Goal: Find specific page/section: Find specific page/section

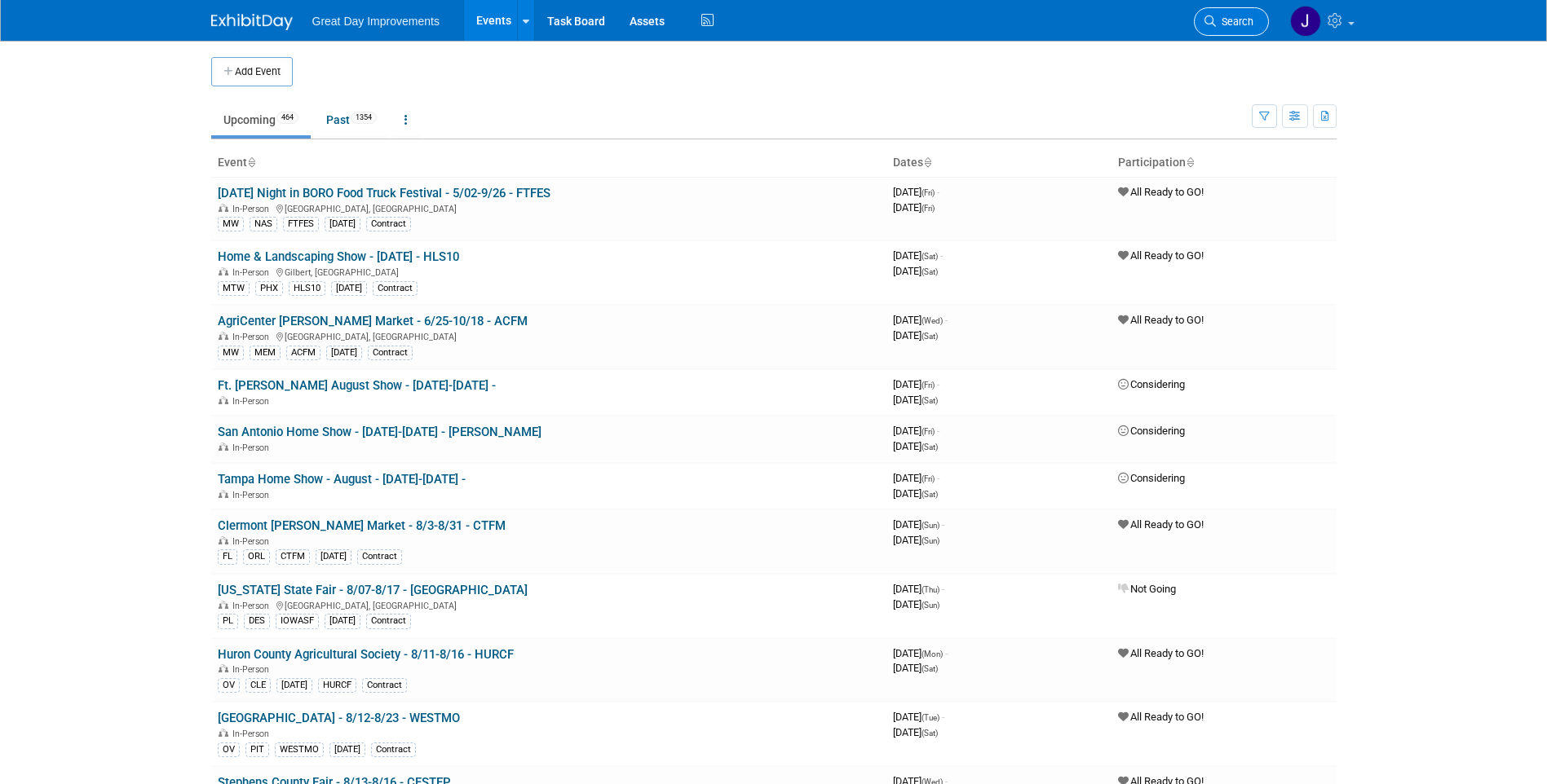
click at [1237, 18] on span "Search" at bounding box center [1234, 22] width 37 height 12
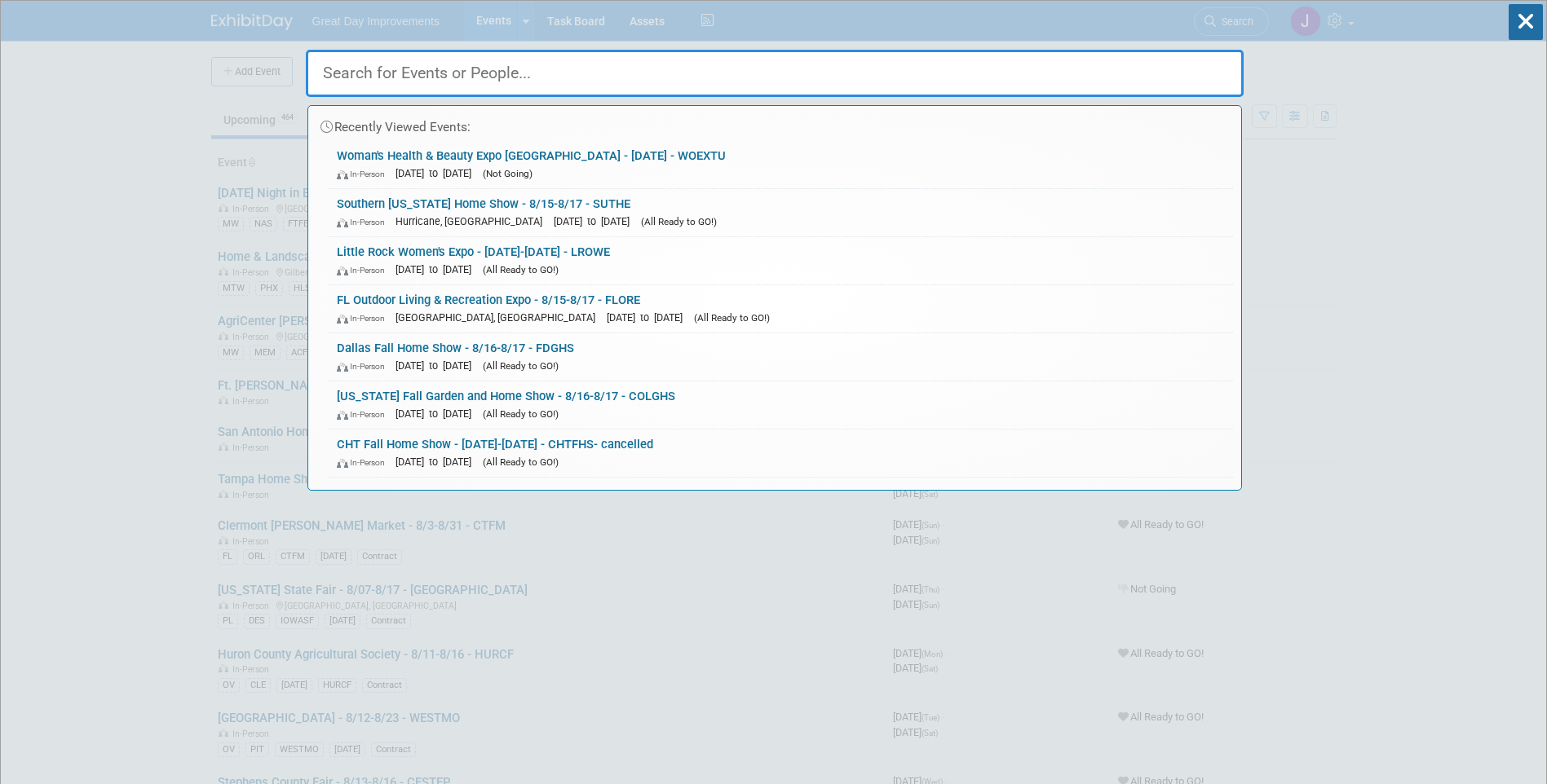
click at [467, 74] on input "text" at bounding box center [775, 73] width 937 height 47
paste input "COLGHS"
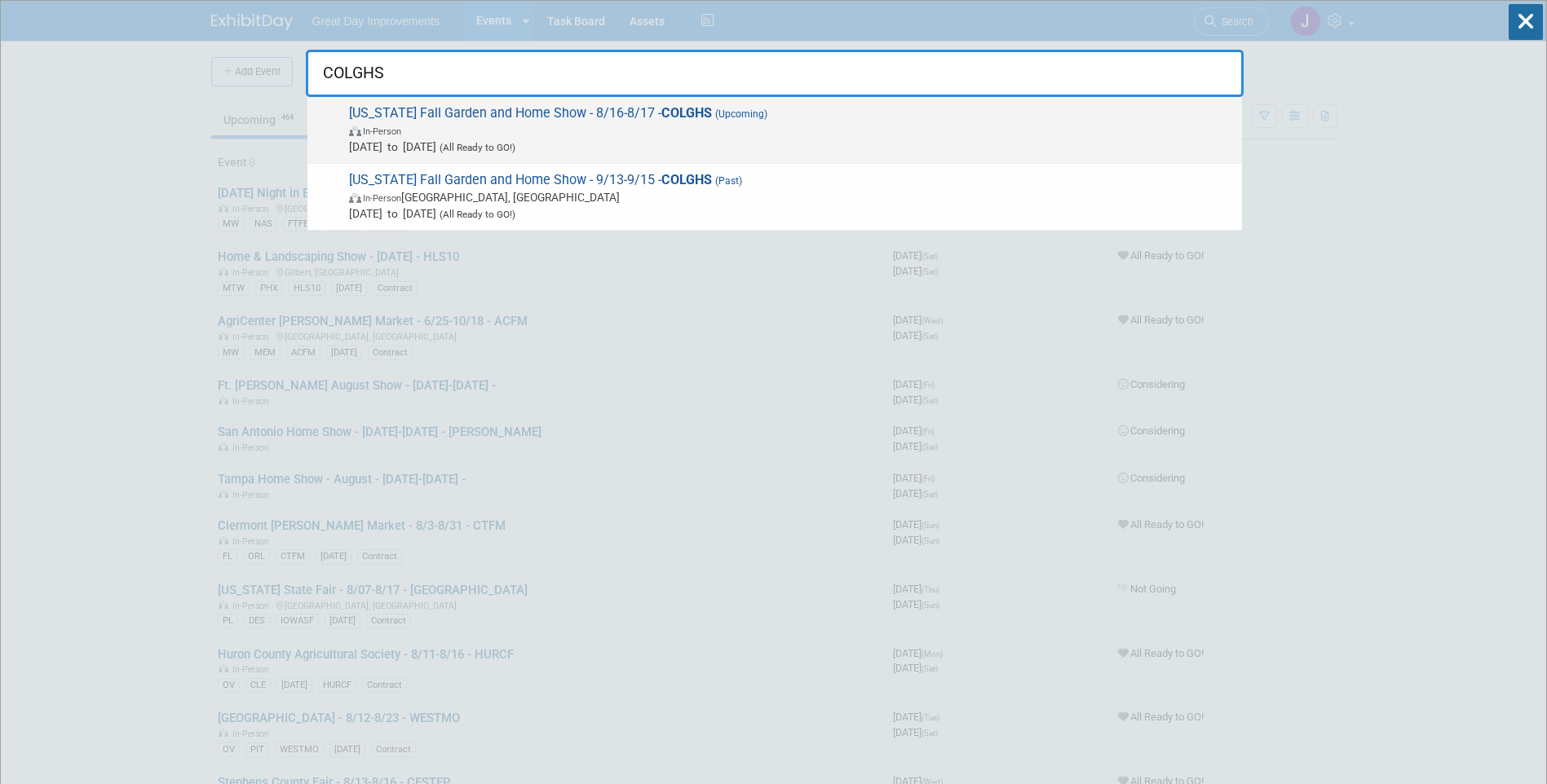
type input "COLGHS"
click at [580, 124] on span "In-Person" at bounding box center [790, 130] width 884 height 17
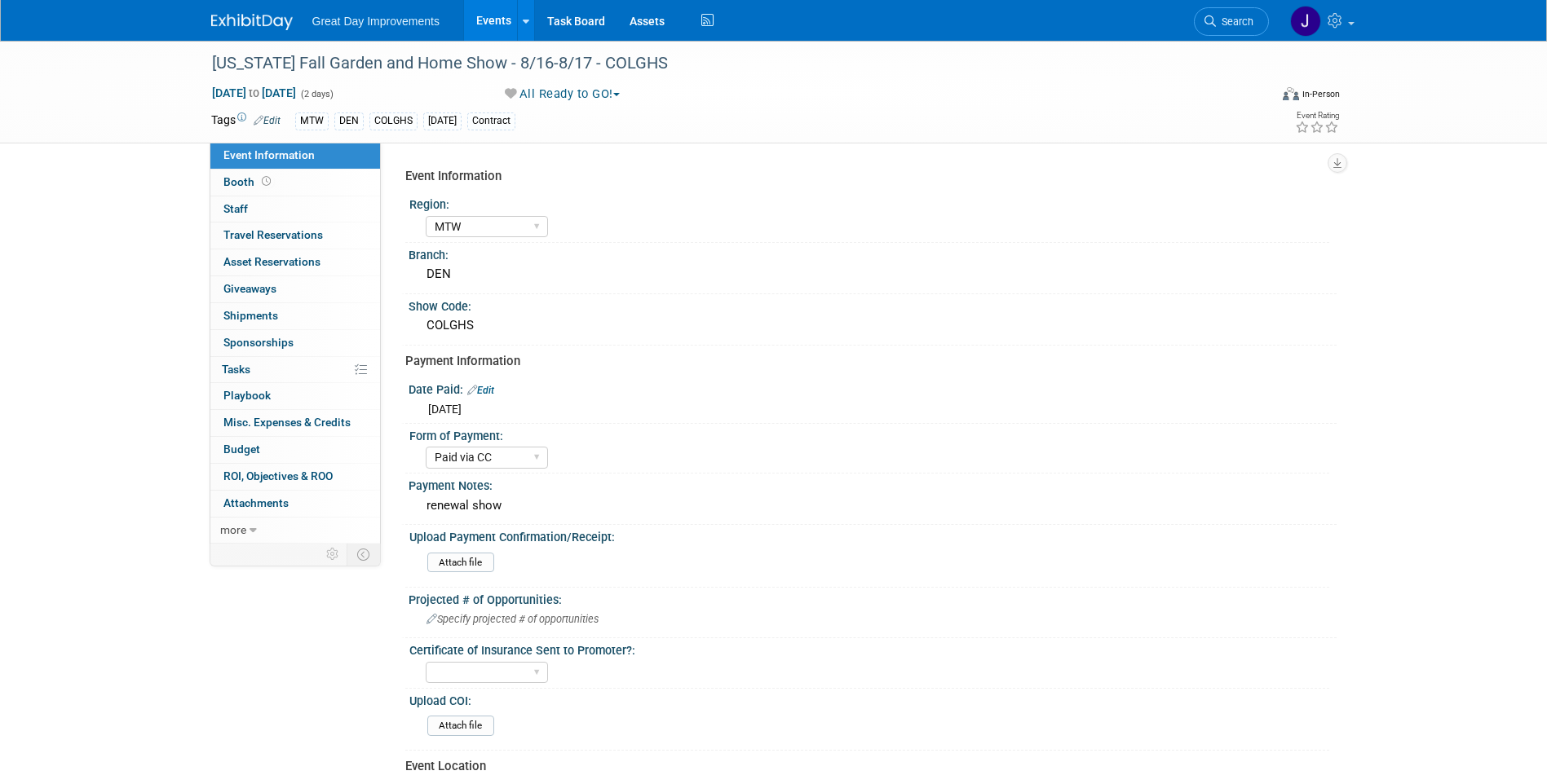
select select "MTW"
select select "Paid via CC"
drag, startPoint x: 666, startPoint y: 60, endPoint x: 216, endPoint y: 57, distance: 450.0
click at [216, 57] on div "[US_STATE] Fall Garden and Home Show - 8/16-8/17 - COLGHS" at bounding box center [725, 63] width 1038 height 30
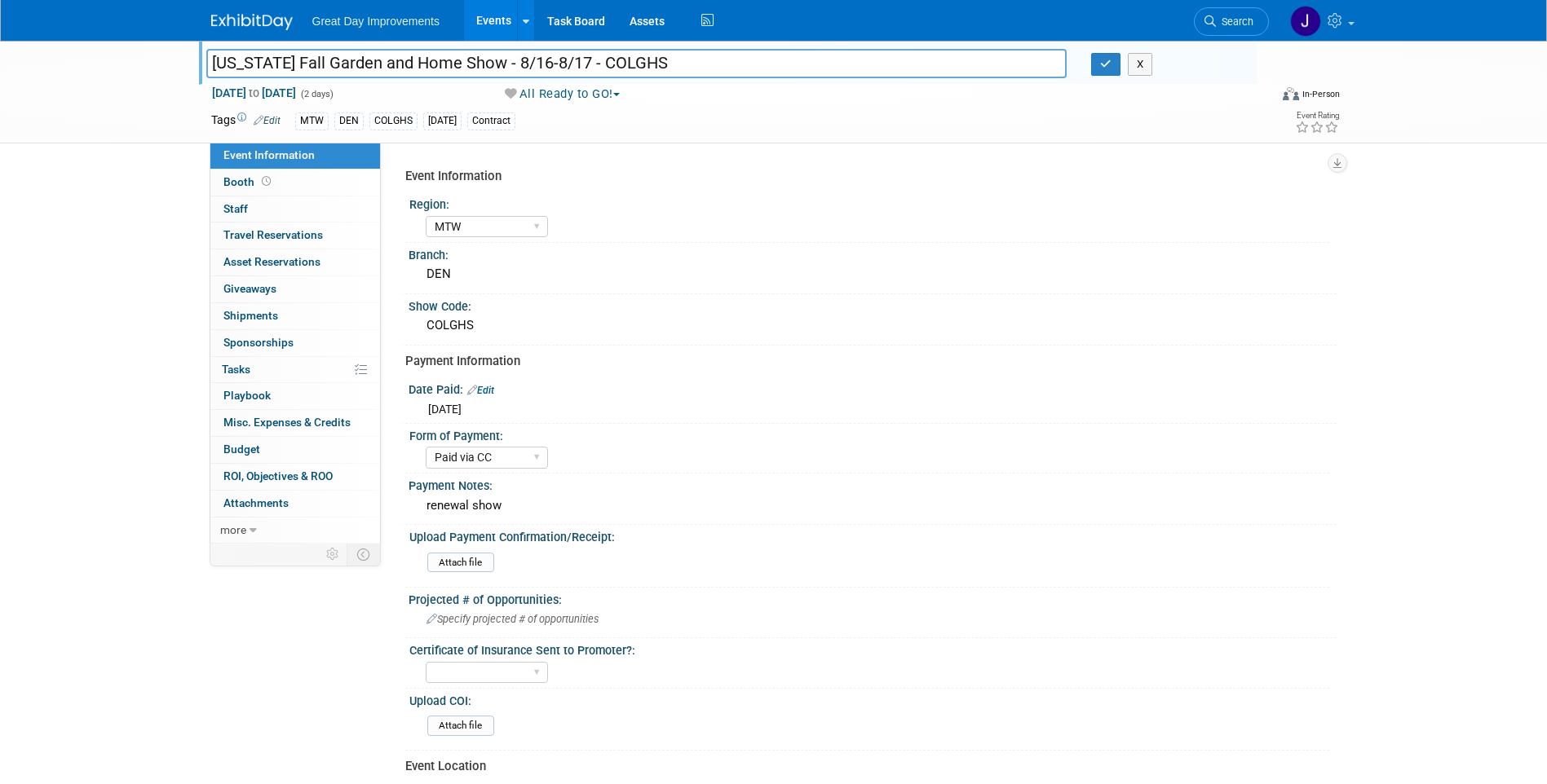
click at [257, 67] on input "[US_STATE] Fall Garden and Home Show - 8/16-8/17 - COLGHS" at bounding box center [637, 63] width 861 height 29
drag, startPoint x: 257, startPoint y: 67, endPoint x: 635, endPoint y: 61, distance: 378.0
click at [635, 61] on input "[US_STATE] Fall Garden and Home Show - 8/16-8/17 - COLGHS" at bounding box center [637, 63] width 861 height 29
click at [1216, 36] on li "Search" at bounding box center [1231, 20] width 75 height 40
drag, startPoint x: 1246, startPoint y: 16, endPoint x: 1216, endPoint y: 23, distance: 30.8
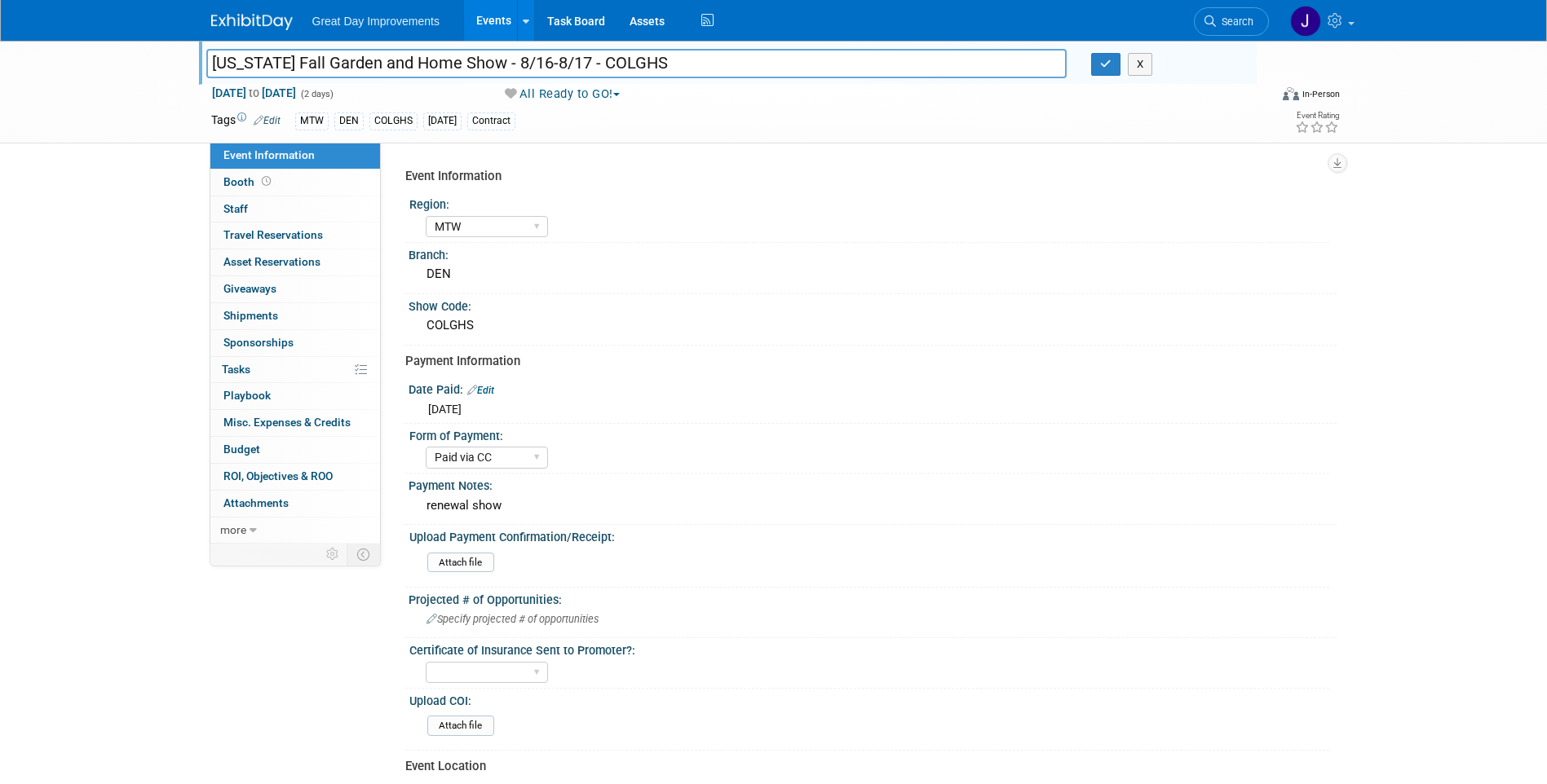
click at [1245, 17] on link "Search" at bounding box center [1231, 21] width 75 height 29
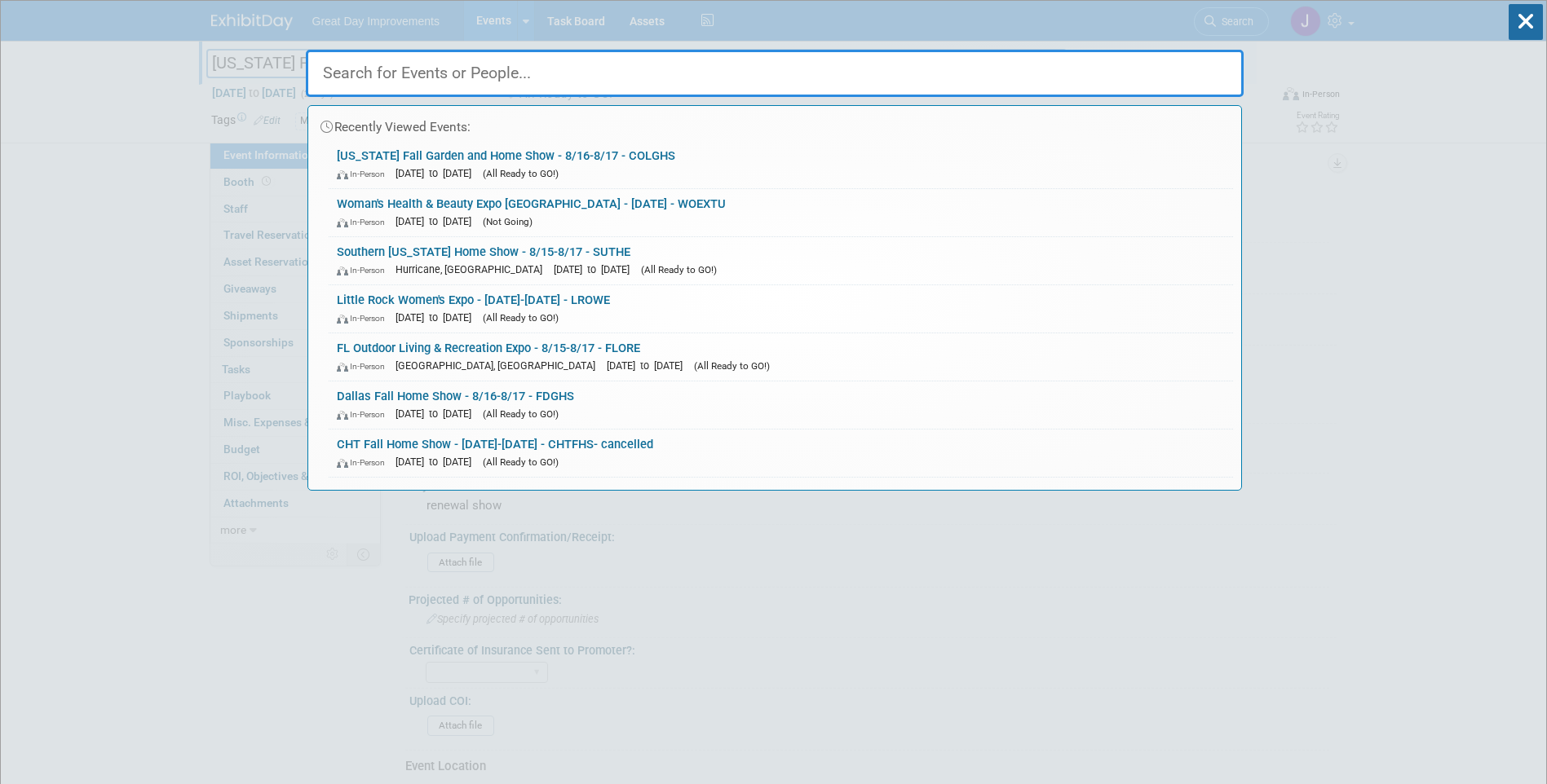
click at [726, 75] on input "text" at bounding box center [775, 73] width 937 height 47
paste input "FDGHS"
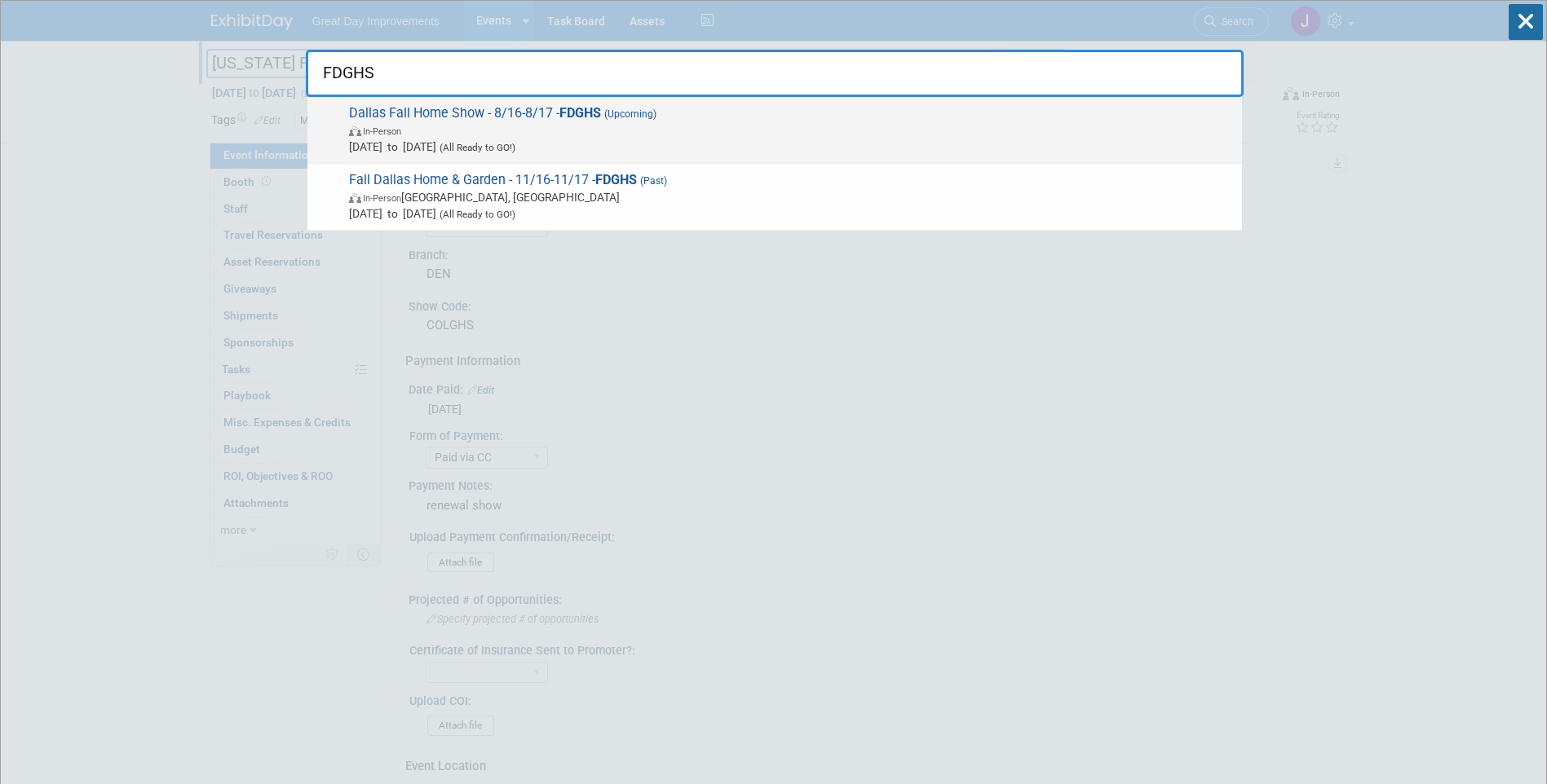
type input "FDGHS"
click at [716, 105] on span "Dallas Fall Home Show - 8/16-8/17 - FDGHS (Upcoming) In-Person Aug 16, 2025 to …" at bounding box center [789, 130] width 890 height 50
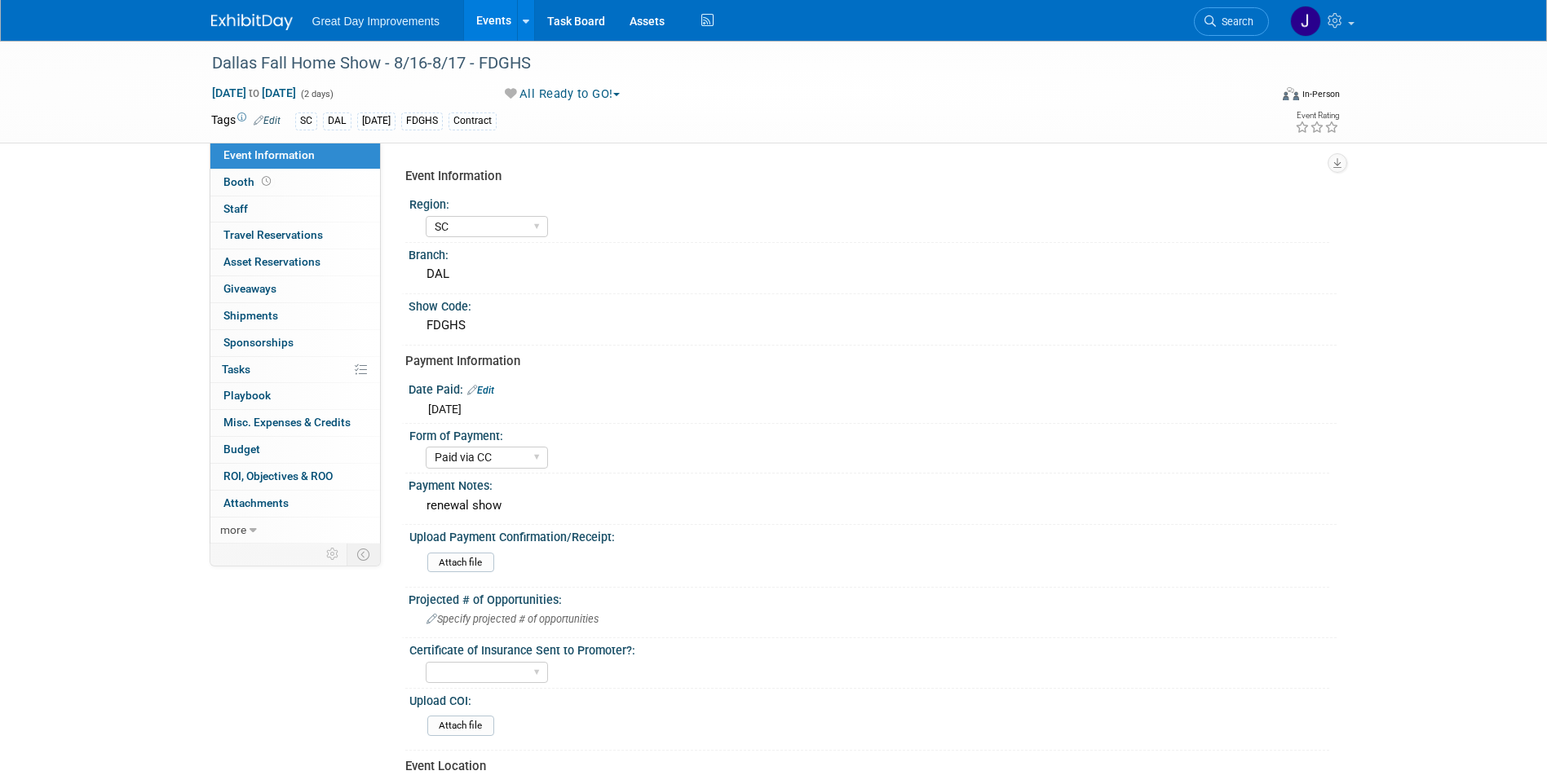
select select "SC"
select select "Paid via CC"
click at [233, 58] on div "Dallas Fall Home Show - 8/16-8/17 - FDGHS" at bounding box center [725, 63] width 1038 height 30
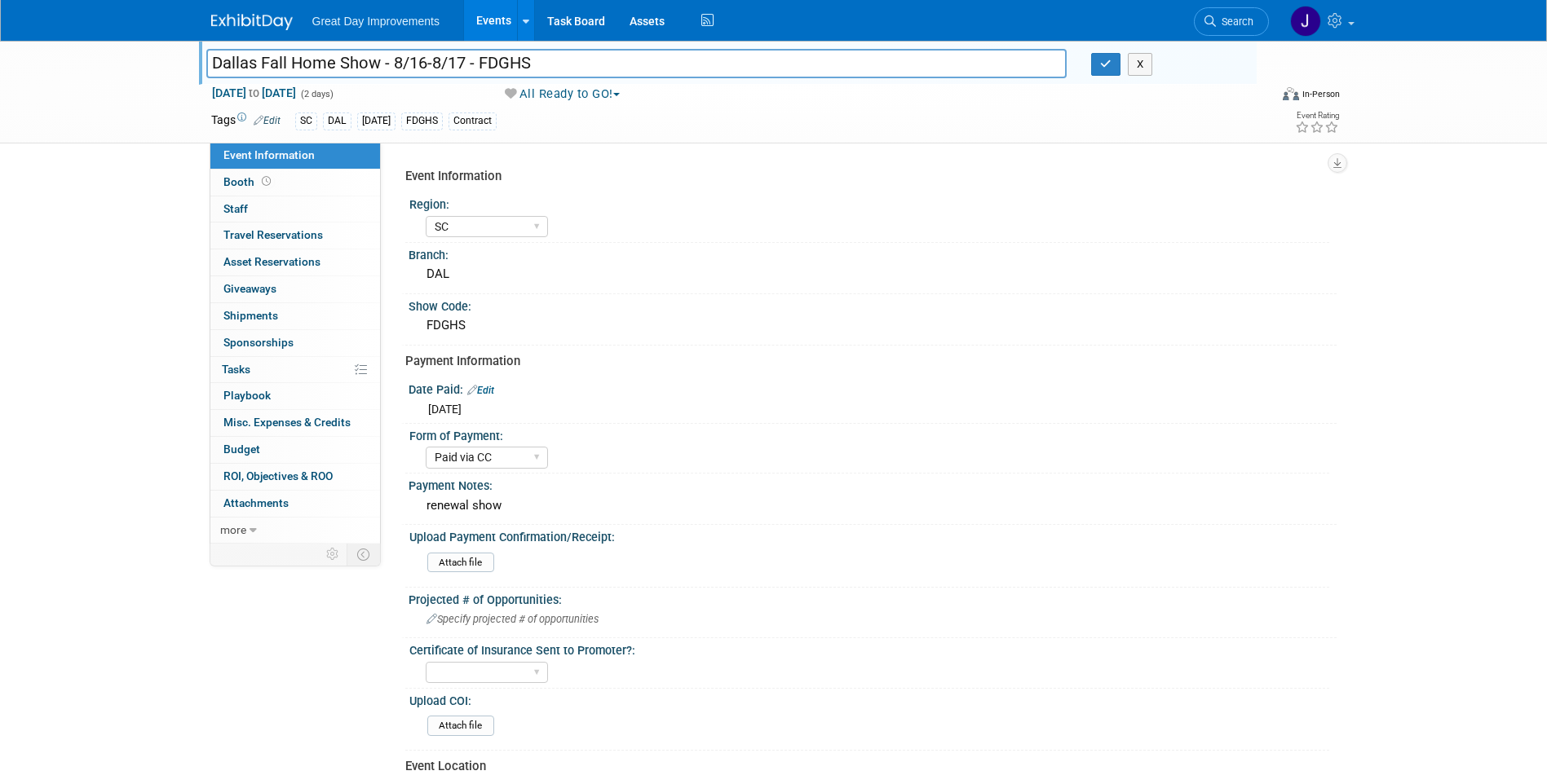
click at [497, 63] on input "Dallas Fall Home Show - 8/16-8/17 - FDGHS" at bounding box center [637, 63] width 861 height 29
click at [1244, 18] on span "Search" at bounding box center [1234, 22] width 37 height 12
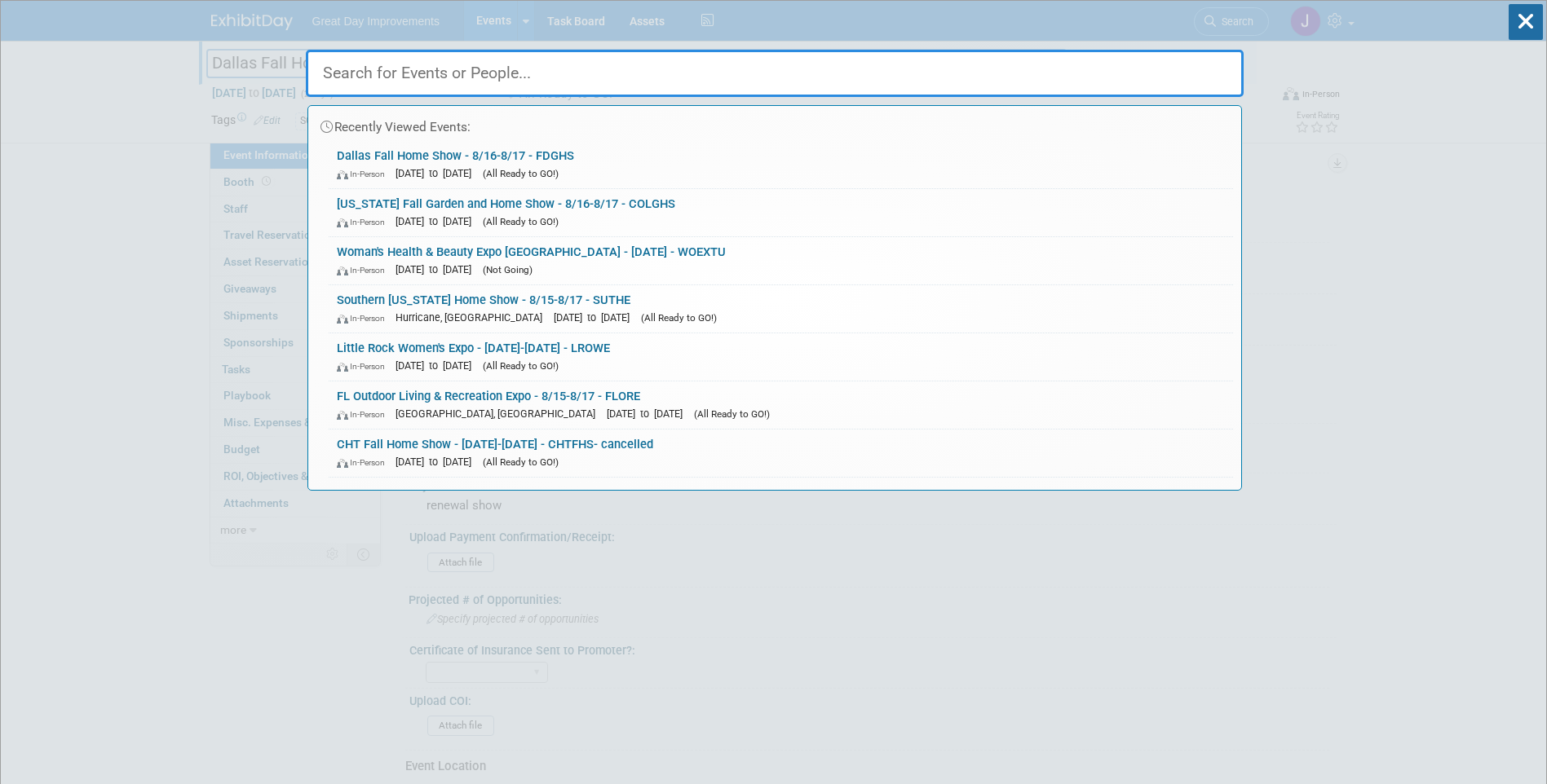
paste input "METSF"
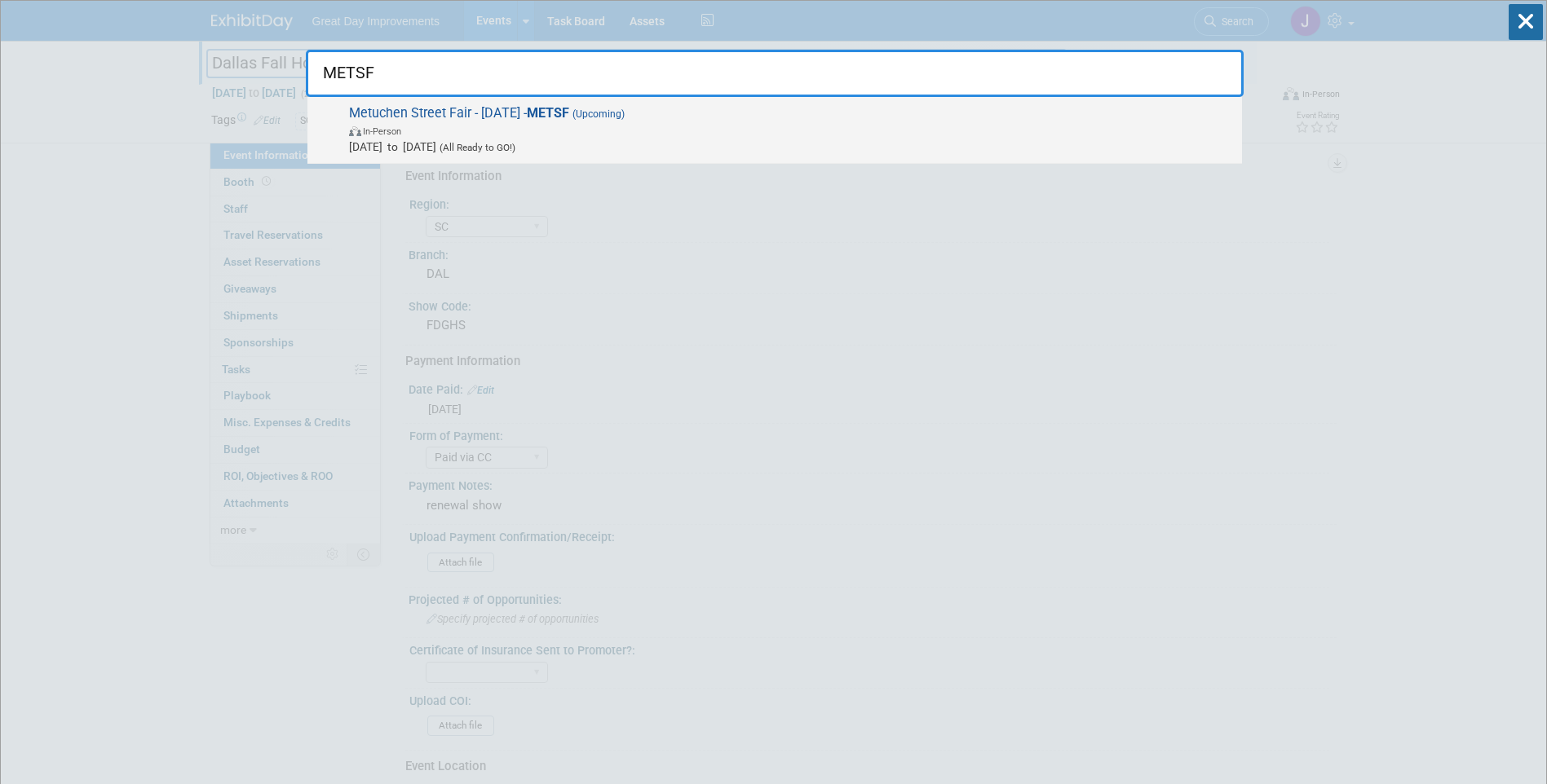
type input "METSF"
click at [542, 130] on span "In-Person" at bounding box center [790, 130] width 884 height 17
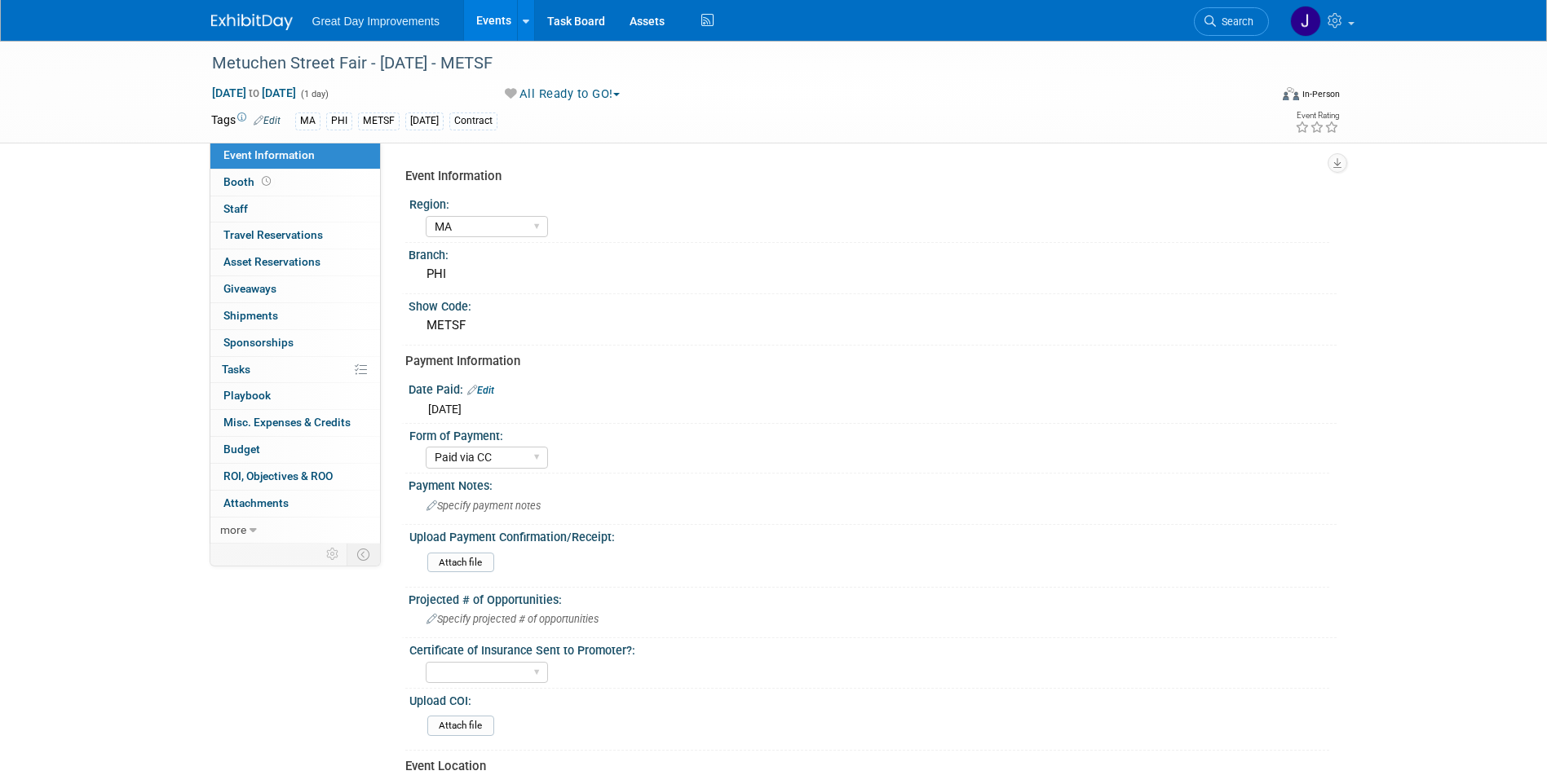
select select "MA"
select select "Paid via CC"
click at [257, 66] on div "Metuchen Street Fair - [DATE] - METSF" at bounding box center [725, 63] width 1038 height 30
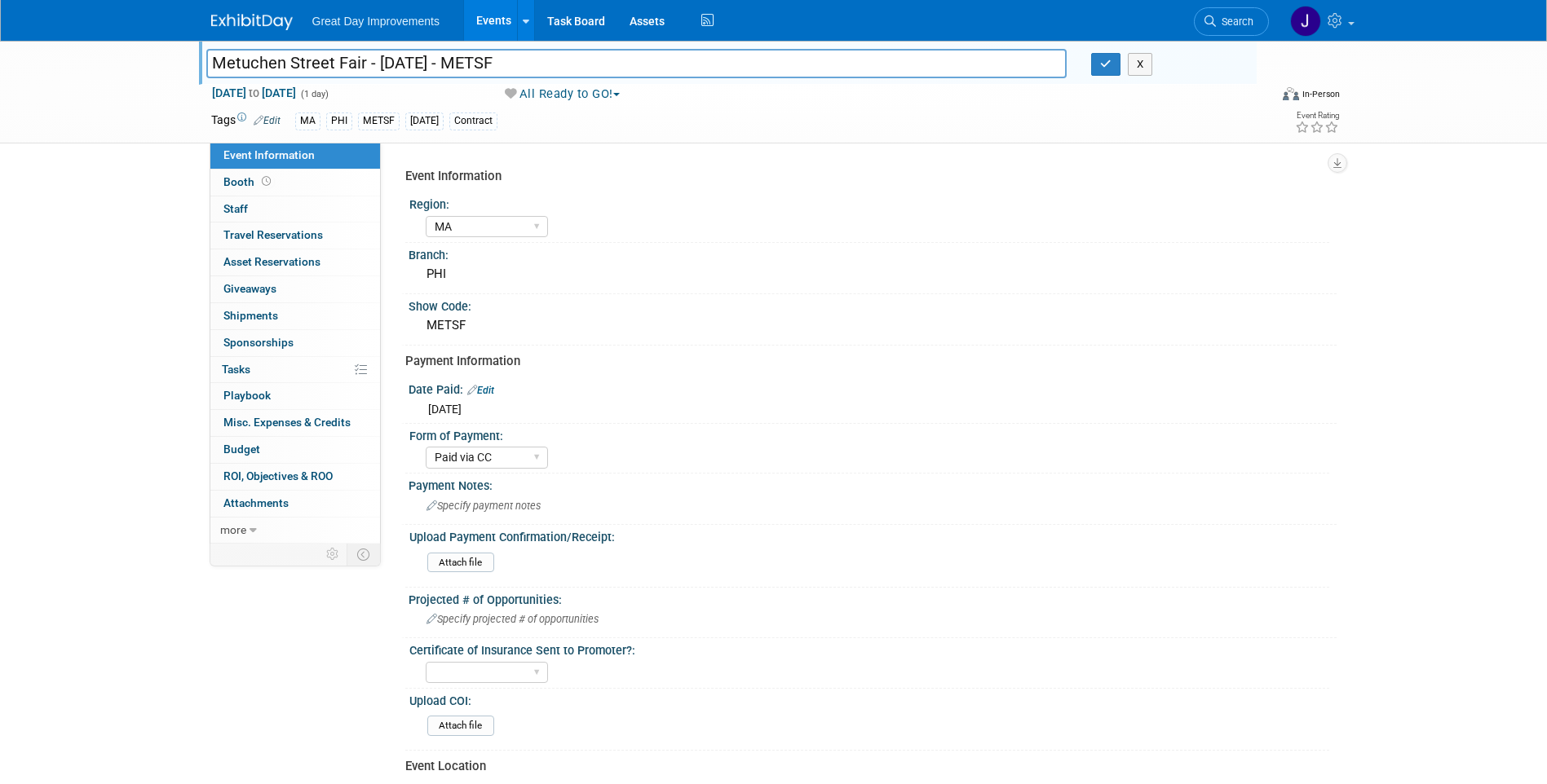
click at [494, 70] on input "Metuchen Street Fair - [DATE] - METSF" at bounding box center [637, 63] width 861 height 29
click at [1253, 16] on link "Search" at bounding box center [1231, 21] width 75 height 29
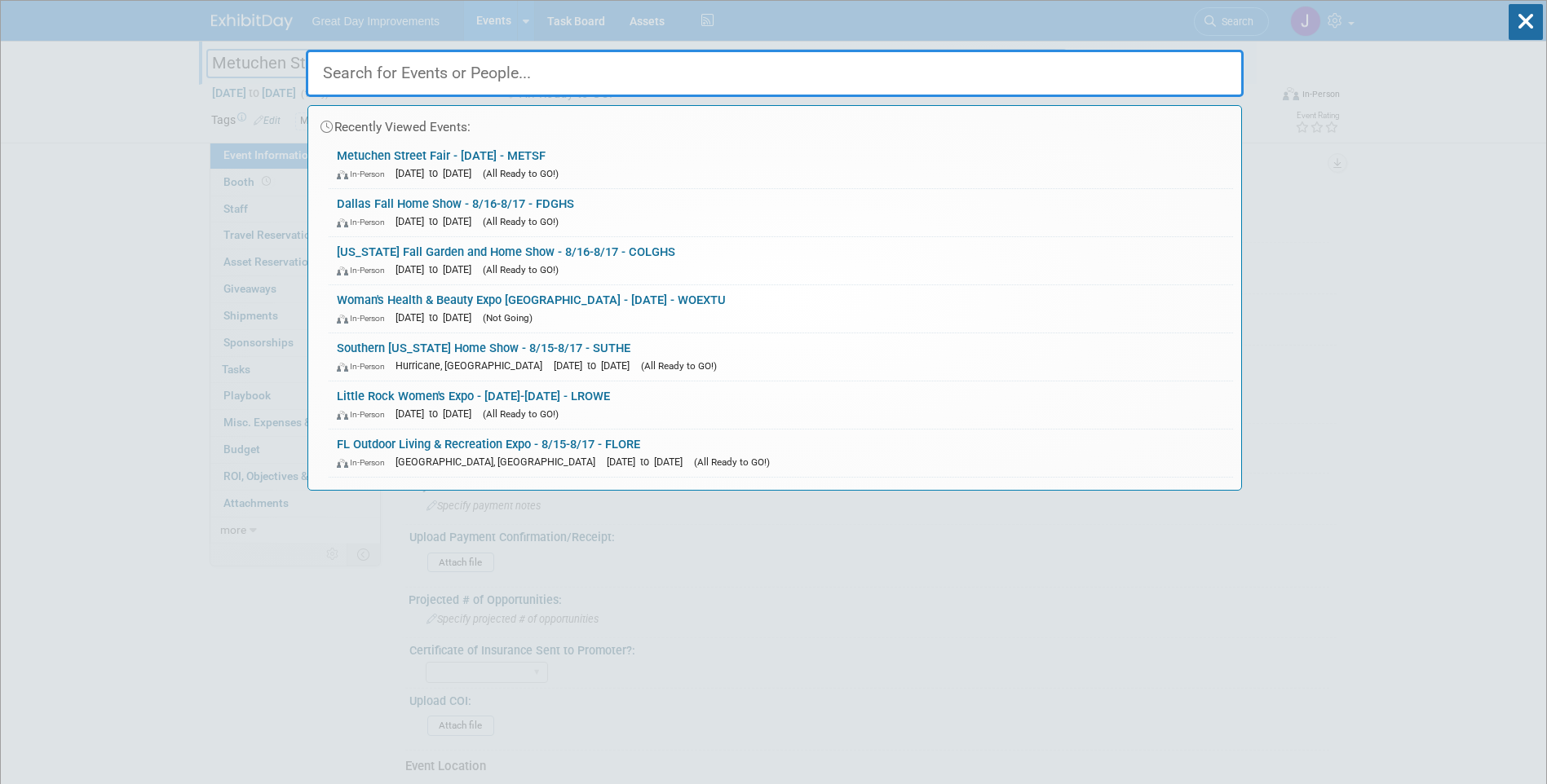
paste input "SUTHE"
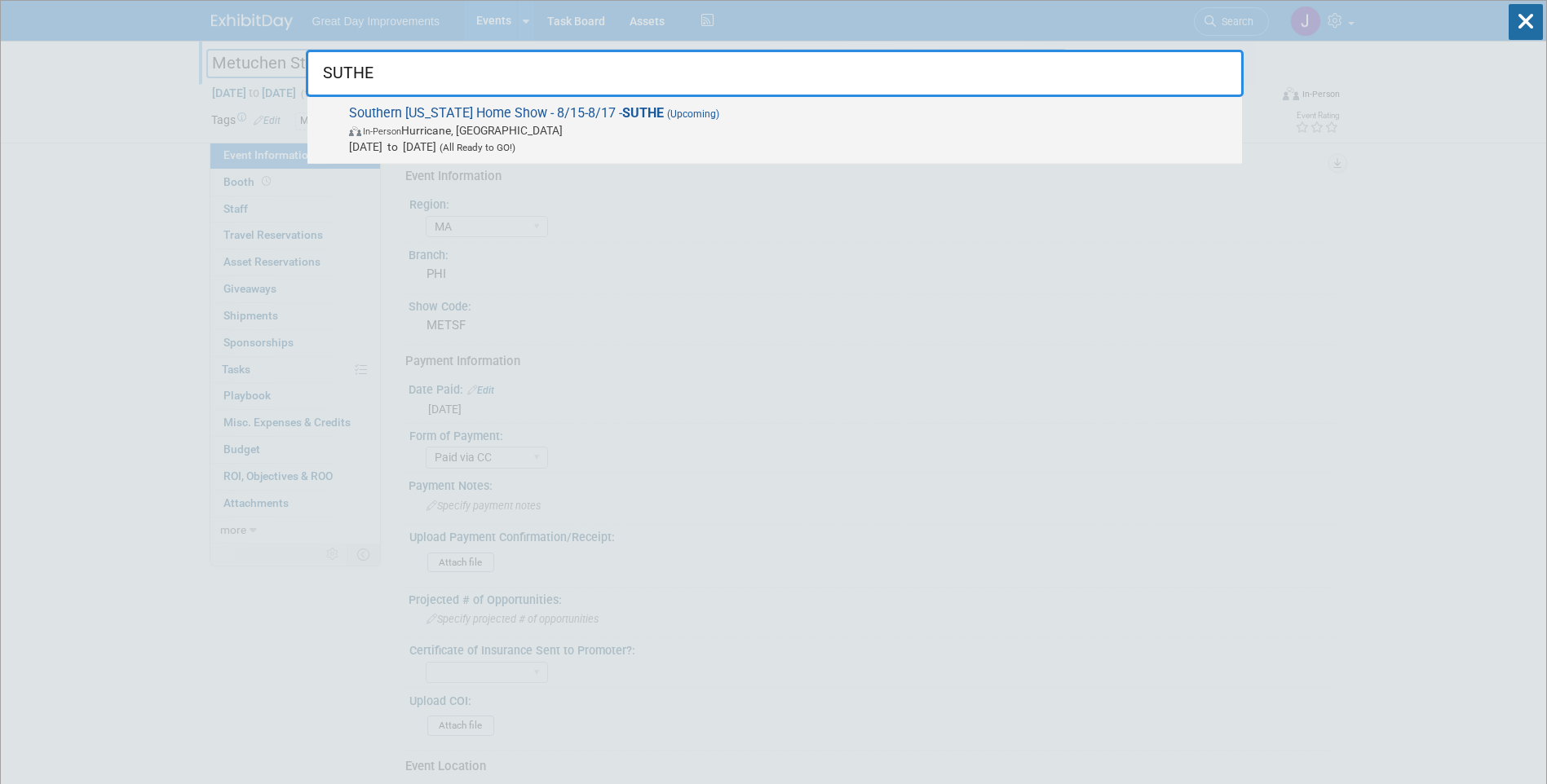
type input "SUTHE"
click at [495, 140] on span "Aug 15, 2025 to Aug 17, 2025 (All Ready to GO!)" at bounding box center [790, 146] width 884 height 17
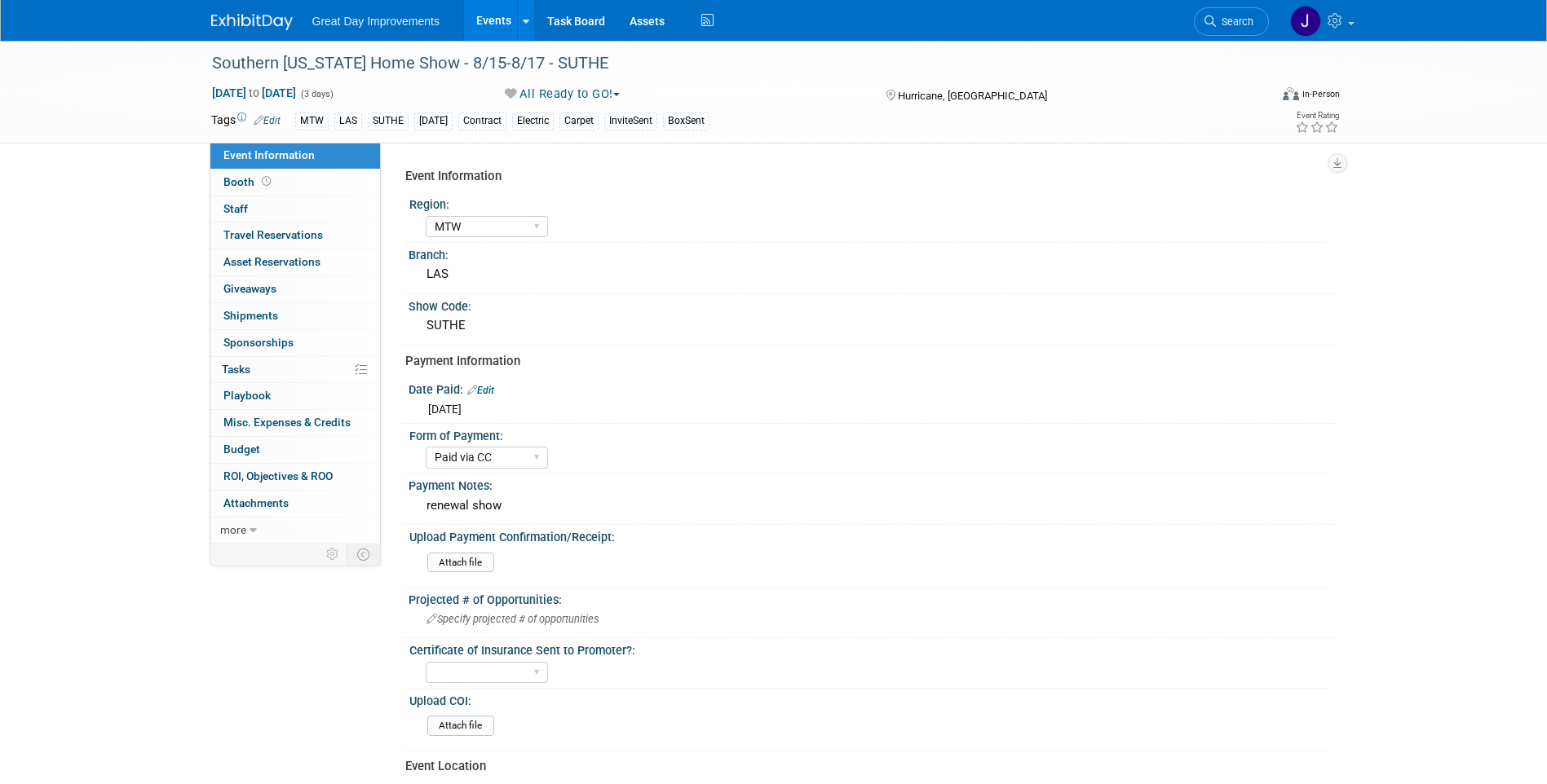
select select "MTW"
select select "Paid via CC"
click at [254, 63] on div "Southern [US_STATE] Home Show - 8/15-8/17 - SUTHE" at bounding box center [725, 63] width 1038 height 30
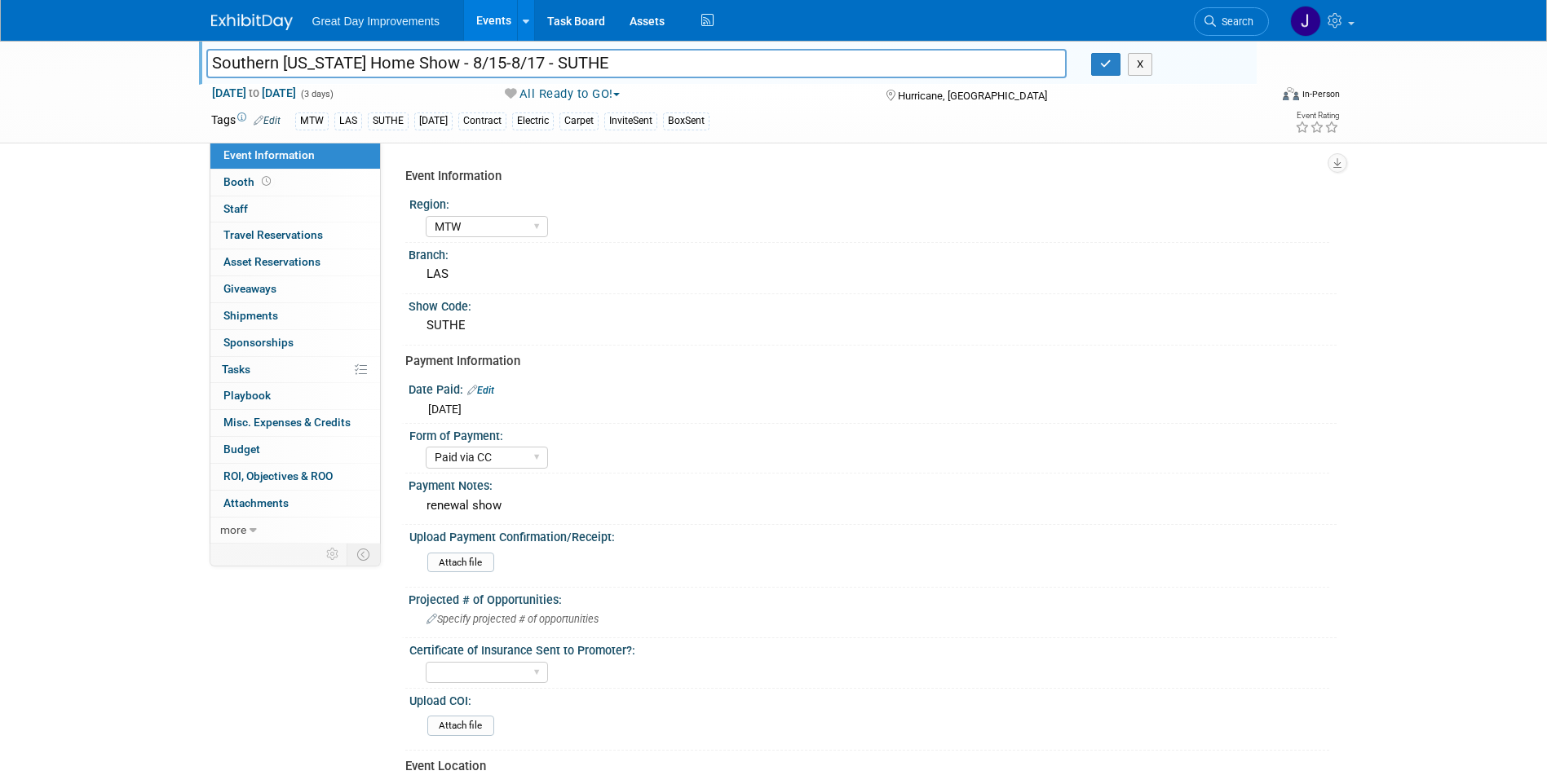
click at [527, 63] on input "Southern [US_STATE] Home Show - 8/15-8/17 - SUTHE" at bounding box center [637, 63] width 861 height 29
click at [1237, 20] on span "Search" at bounding box center [1234, 22] width 37 height 12
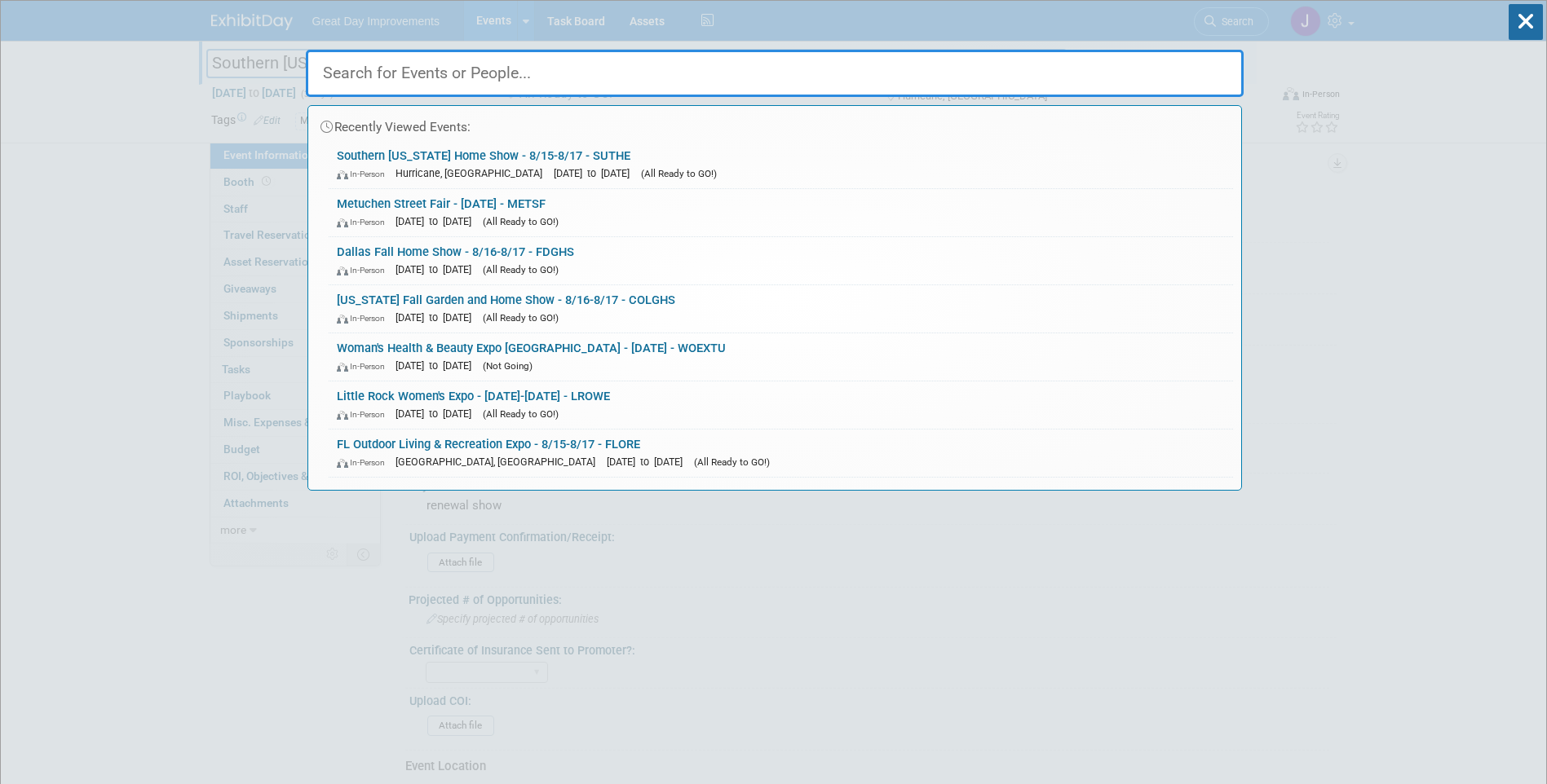
paste input "[PERSON_NAME]"
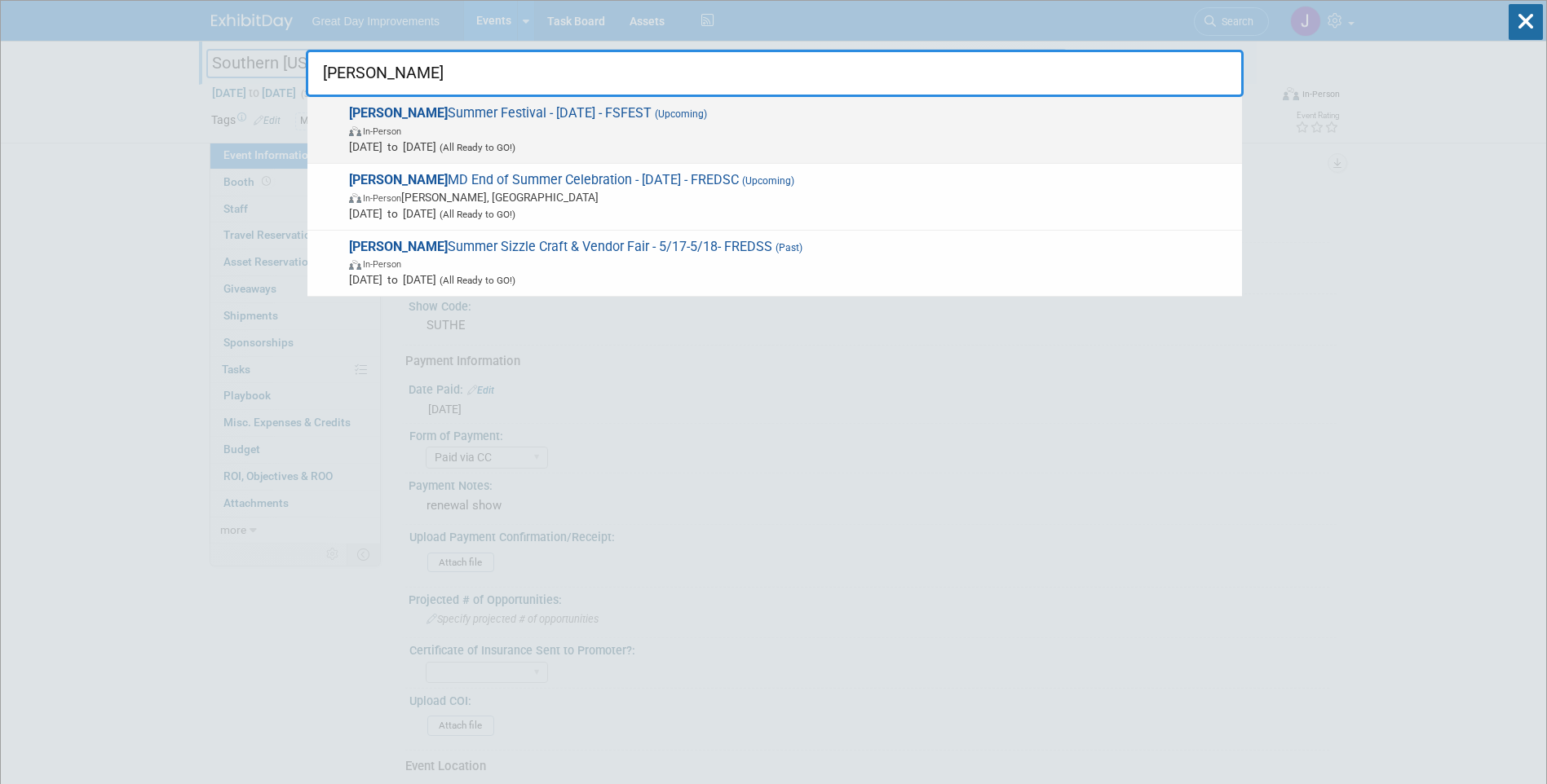
type input "[PERSON_NAME]"
click at [891, 135] on span "In-Person" at bounding box center [790, 130] width 884 height 17
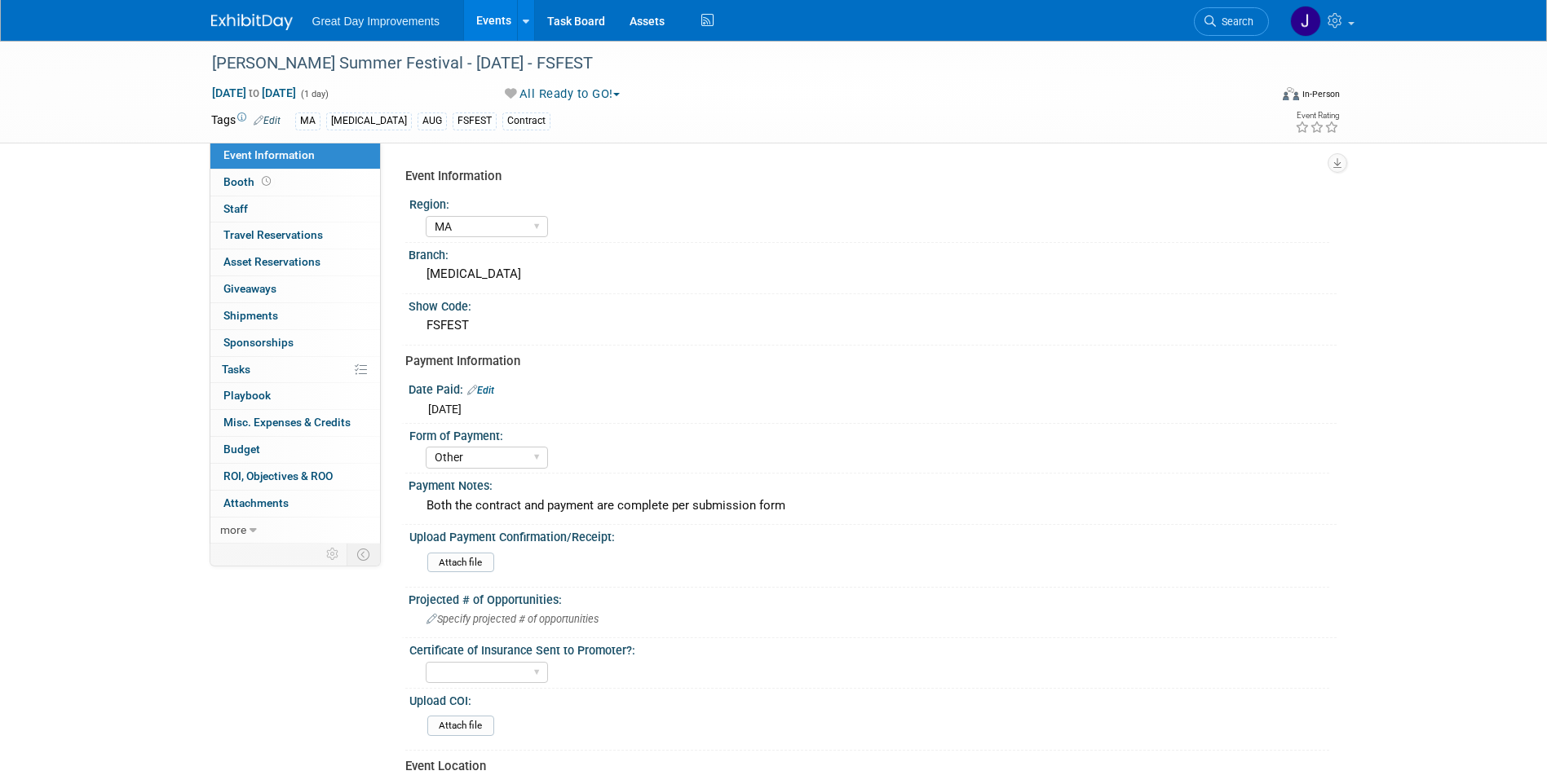
select select "MA"
select select "Other"
click at [438, 327] on div "FSFEST" at bounding box center [872, 325] width 904 height 25
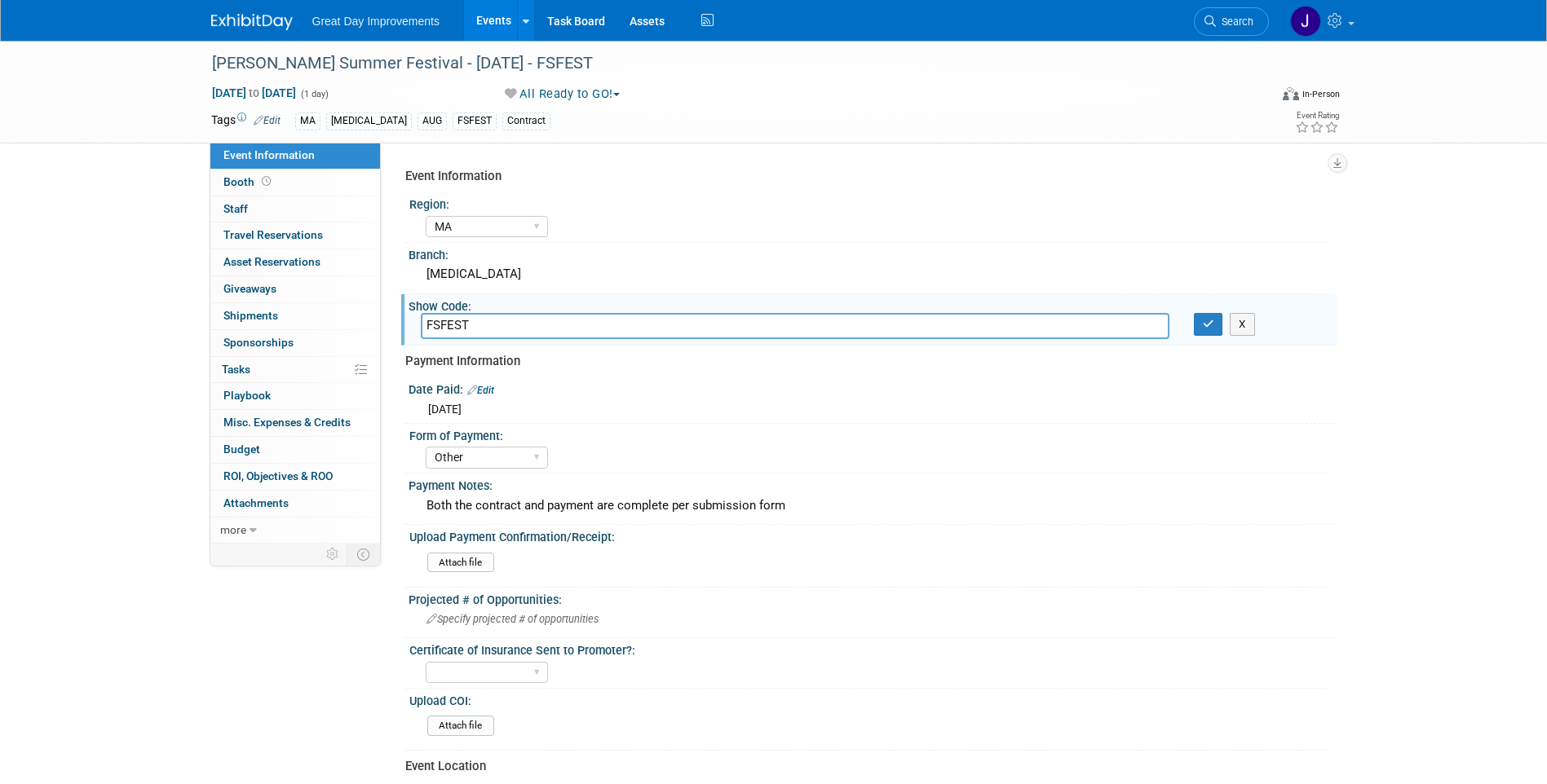
click at [438, 327] on input "FSFEST" at bounding box center [795, 325] width 749 height 25
click at [235, 53] on div "[PERSON_NAME] Summer Festival - [DATE] - FSFEST" at bounding box center [725, 63] width 1038 height 30
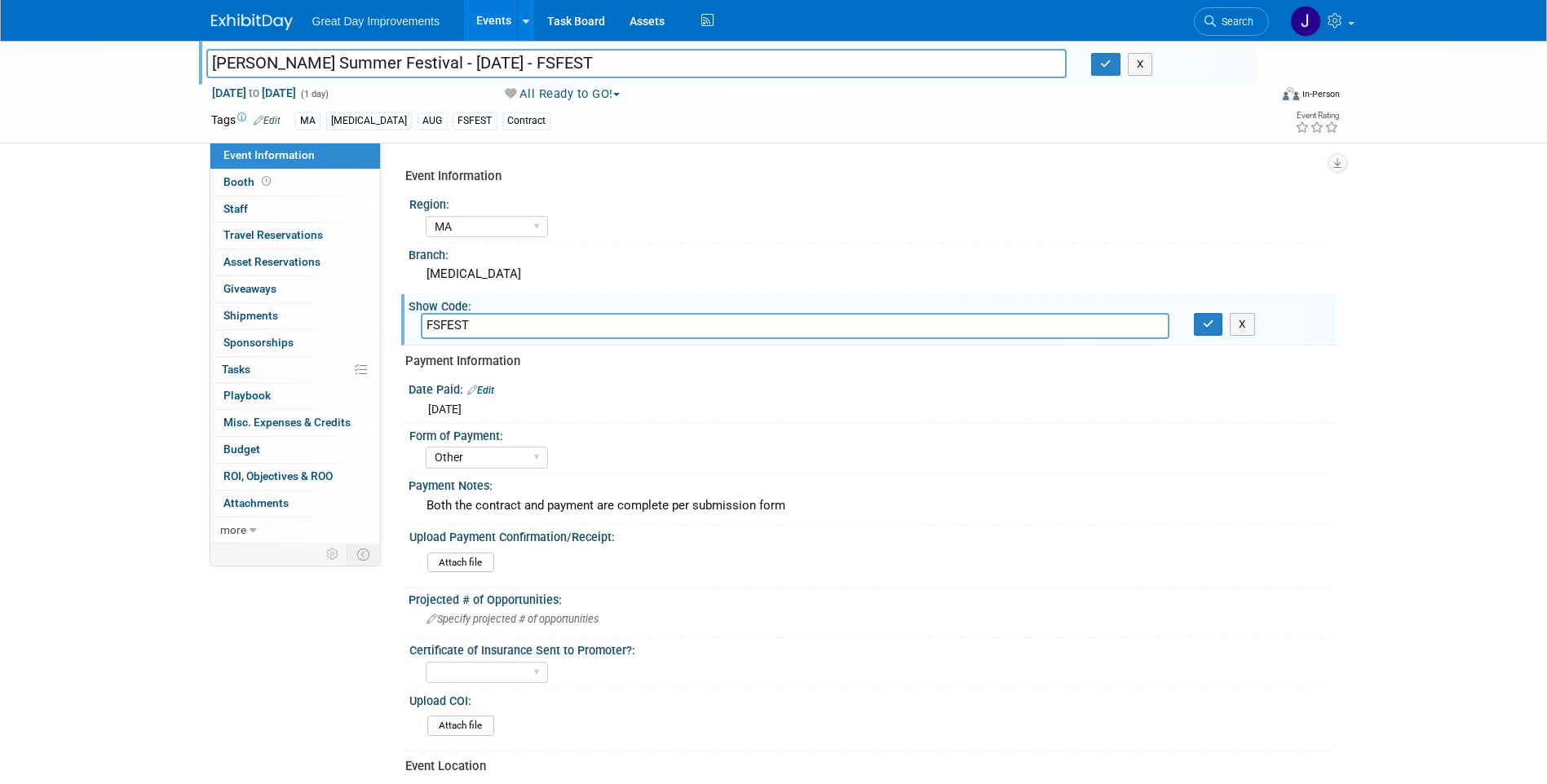
click at [237, 65] on input "Frederick Summer Festival - 8/17/25 - FSFEST" at bounding box center [637, 63] width 861 height 29
drag, startPoint x: 235, startPoint y: 53, endPoint x: 531, endPoint y: 60, distance: 296.1
click at [531, 60] on input "Frederick Summer Festival - 8/17/25 - FSFEST" at bounding box center [637, 63] width 861 height 29
click at [1250, 20] on span "Search" at bounding box center [1234, 22] width 37 height 12
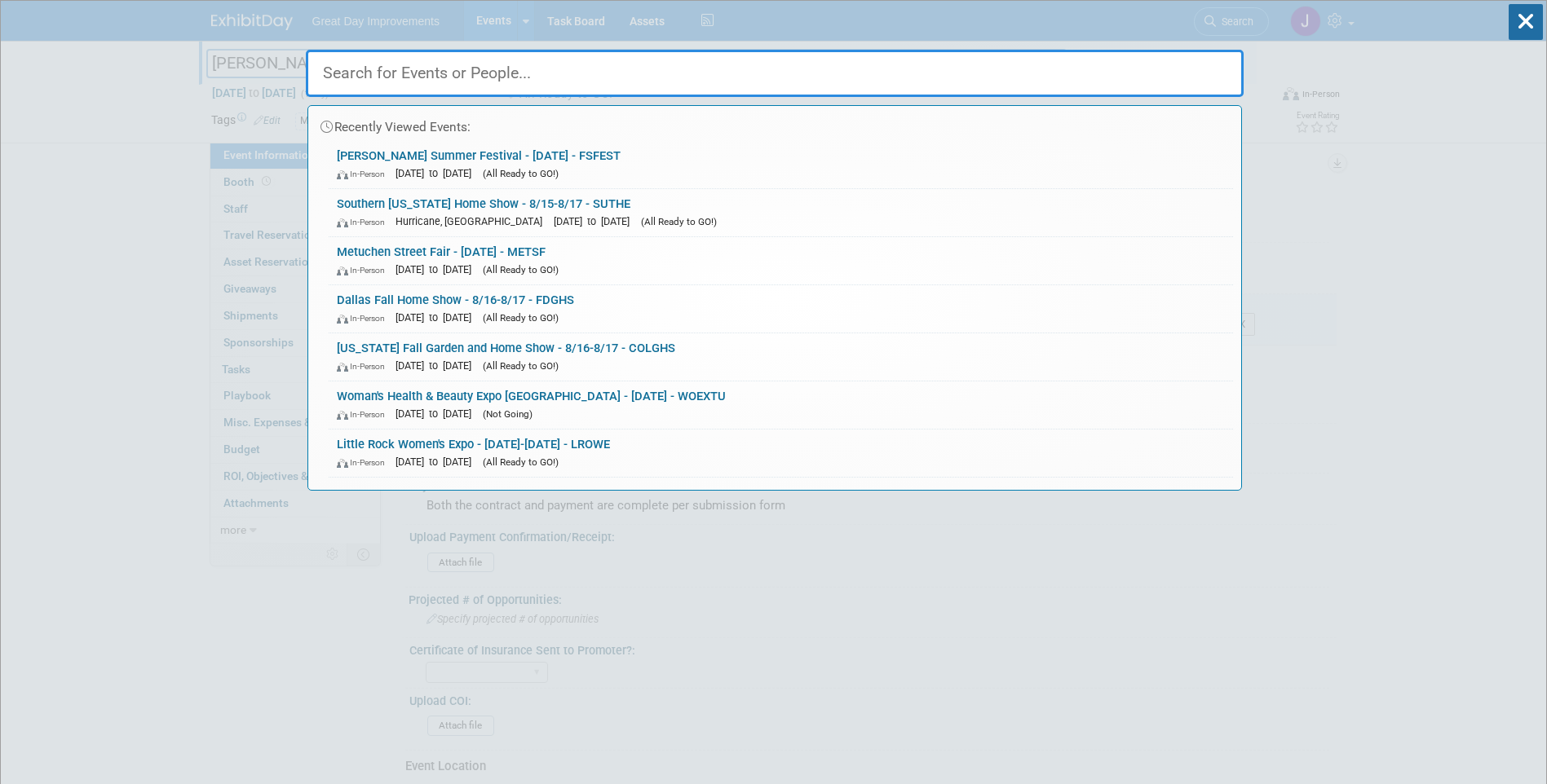
paste input "Hunterdon"
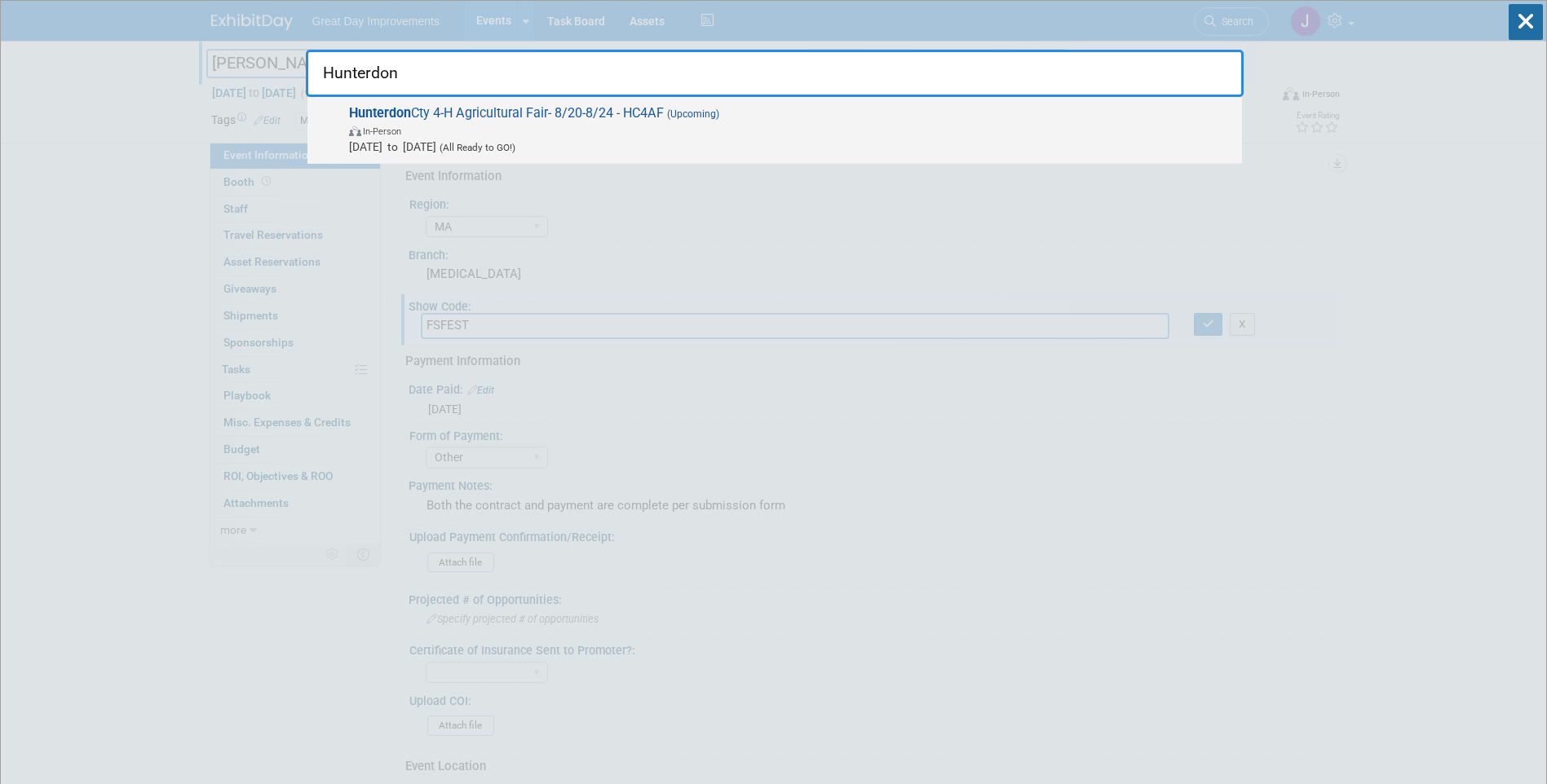
type input "Hunterdon"
click at [638, 137] on span "In-Person" at bounding box center [790, 130] width 884 height 17
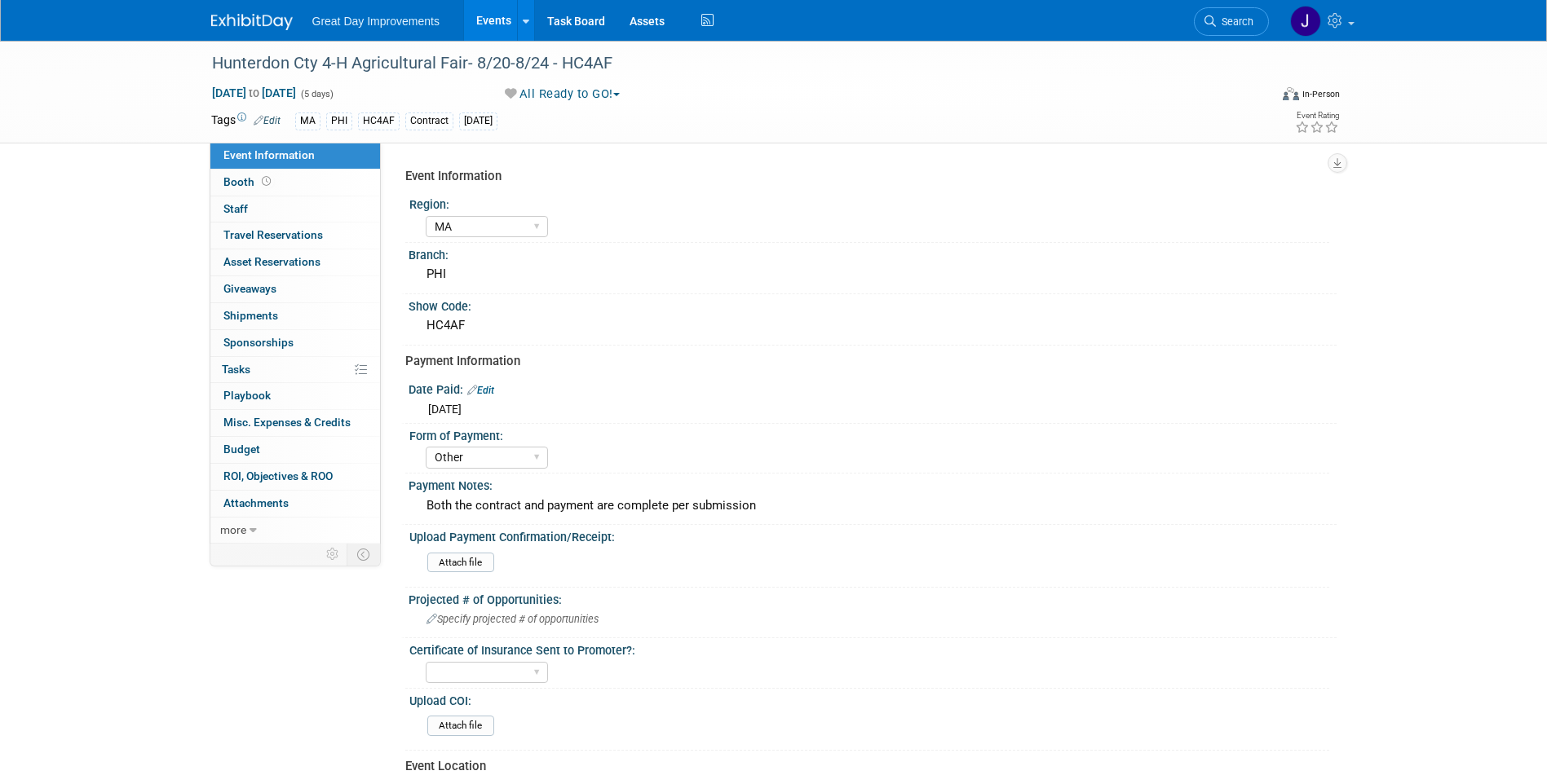
select select "MA"
select select "Other"
click at [454, 321] on div "HC4AF" at bounding box center [872, 325] width 904 height 25
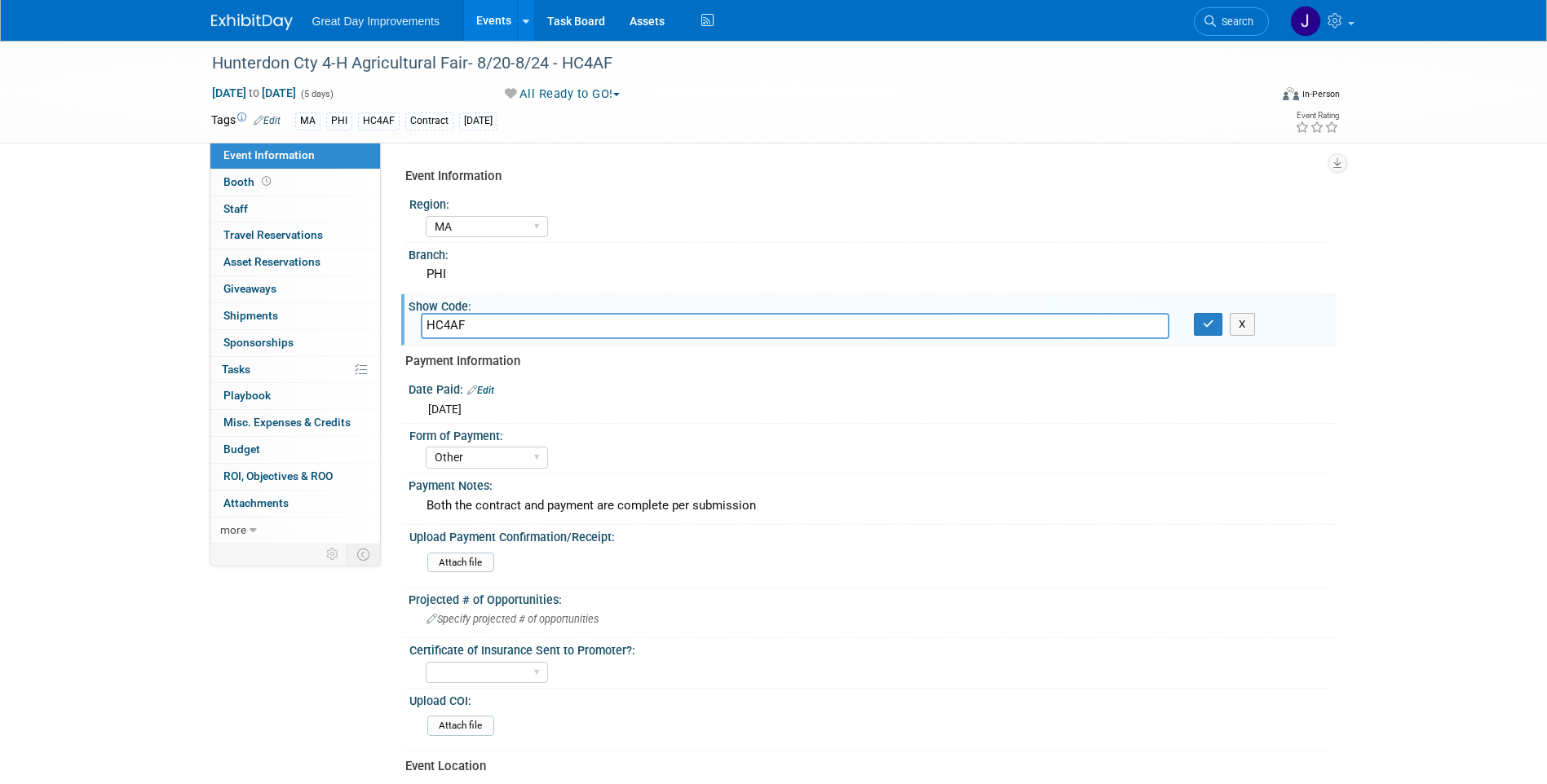
click at [454, 321] on input "HC4AF" at bounding box center [795, 325] width 749 height 25
drag, startPoint x: 1071, startPoint y: 471, endPoint x: 997, endPoint y: 455, distance: 75.7
click at [1071, 471] on div "Form of Payment: Paid via CC Check Requested Pay at the Gate Other" at bounding box center [867, 448] width 924 height 50
click at [237, 62] on div "Hunterdon Cty 4-H Agricultural Fair- 8/20-8/24 - HC4AF" at bounding box center [725, 63] width 1038 height 30
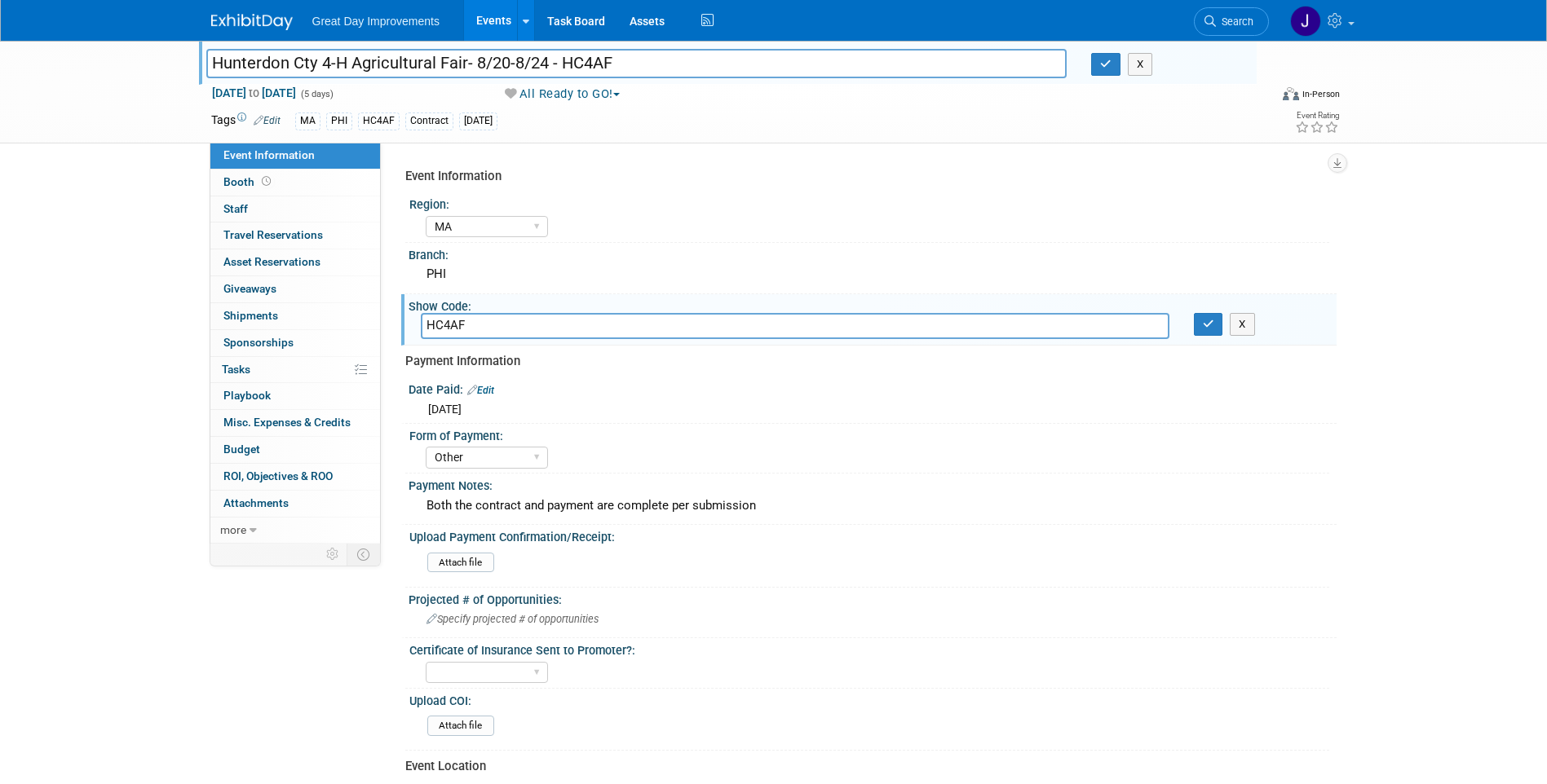
click at [637, 49] on input "Hunterdon Cty 4-H Agricultural Fair- 8/20-8/24 - HC4AF" at bounding box center [637, 63] width 861 height 29
click at [1250, 26] on span "Search" at bounding box center [1234, 22] width 37 height 12
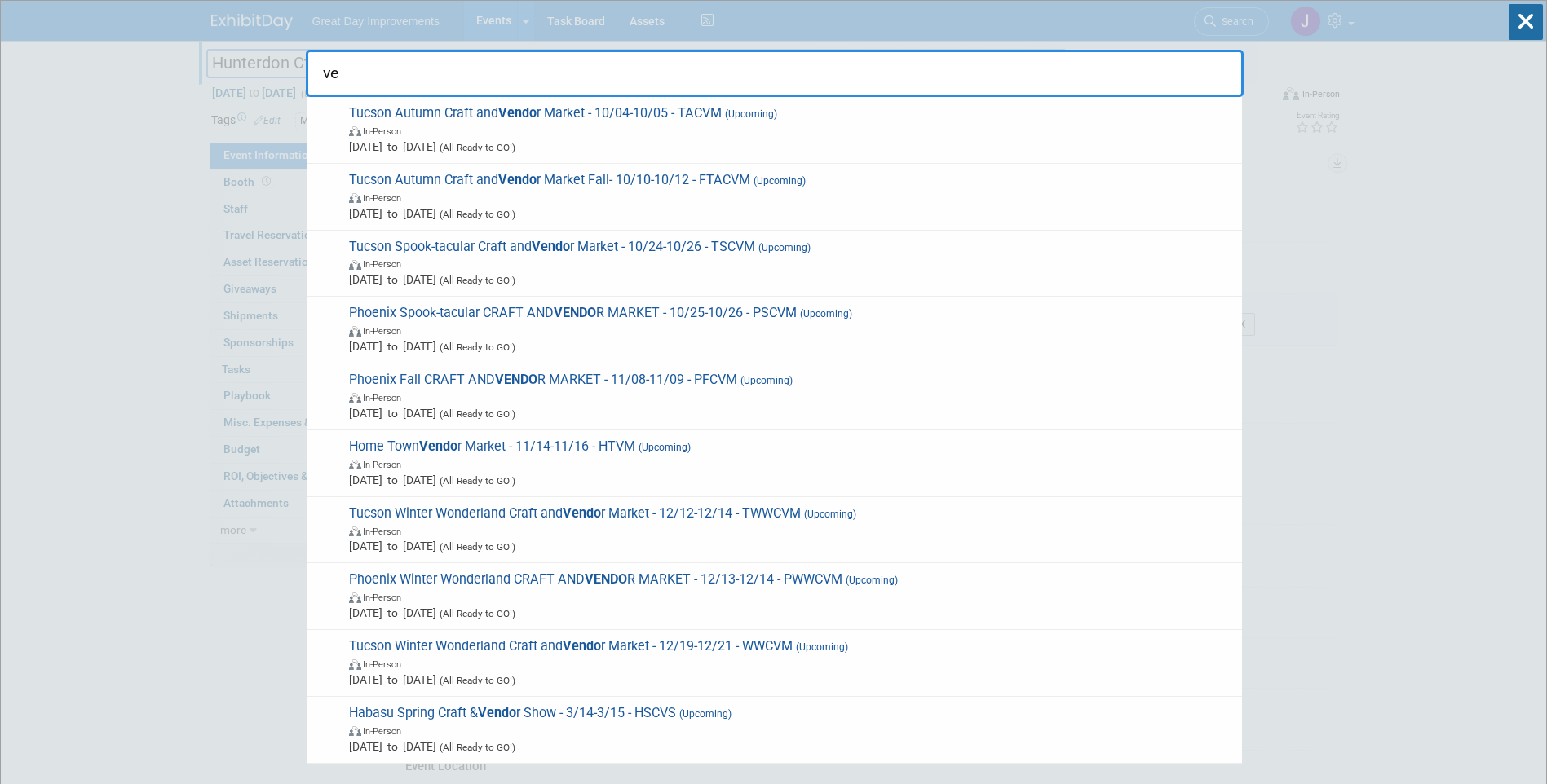
type input "v"
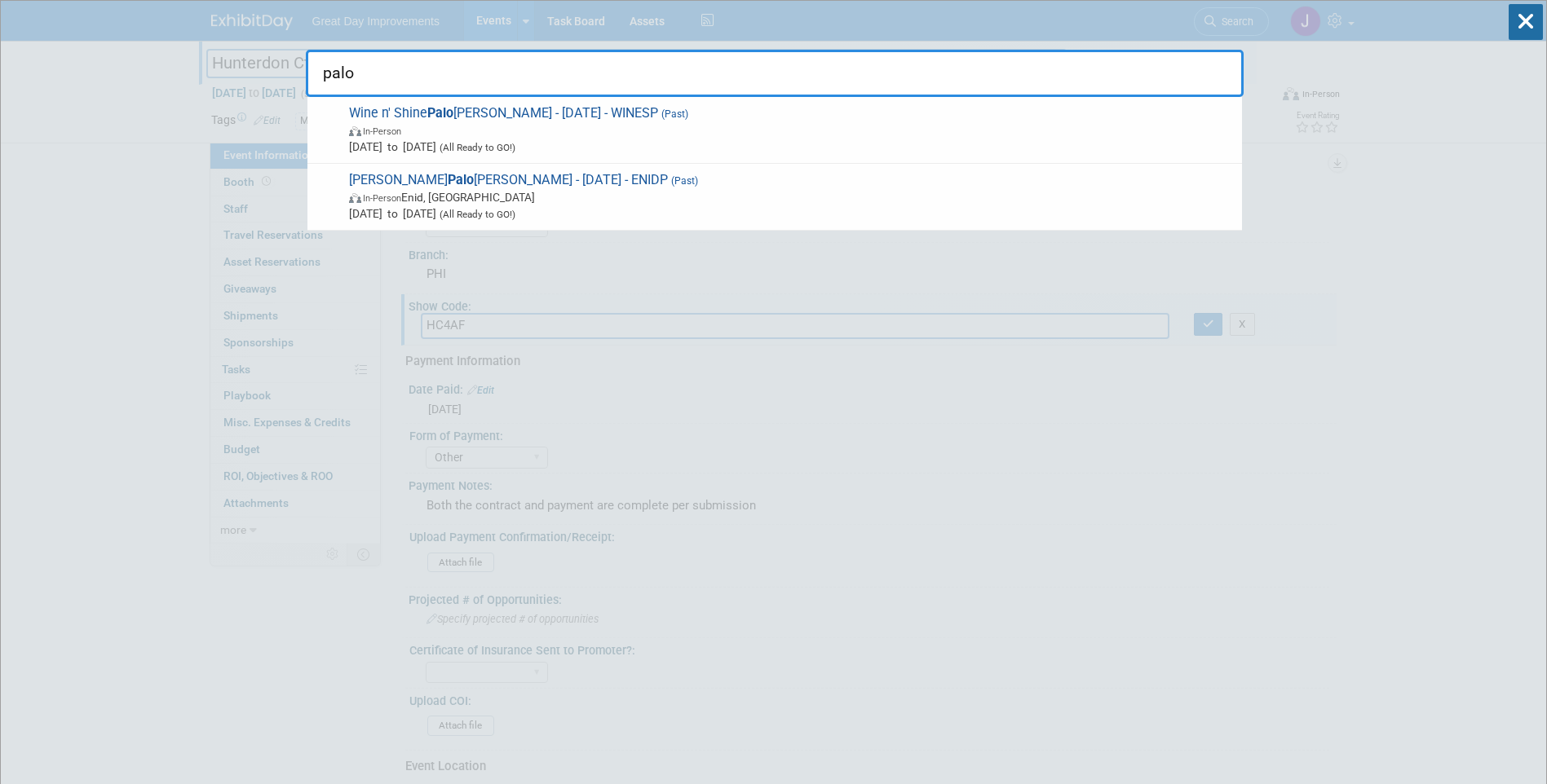
type input "paloo"
